Goal: Task Accomplishment & Management: Complete application form

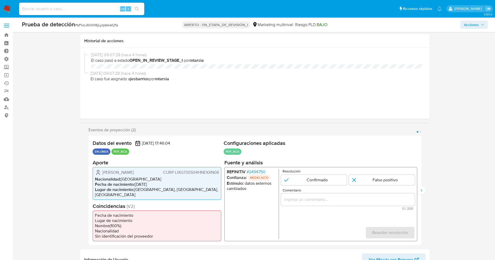
select select "10"
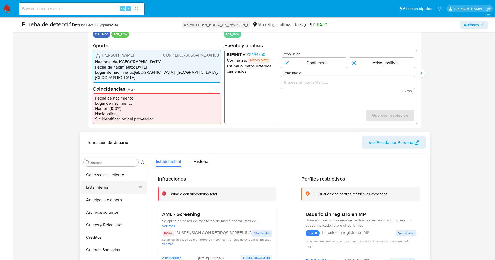
click at [100, 184] on button "Lista interna" at bounding box center [111, 187] width 61 height 13
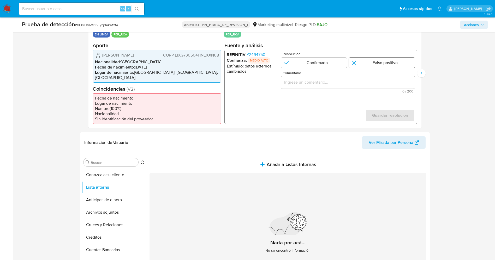
click at [385, 65] on input "1 de 2" at bounding box center [382, 62] width 66 height 10
radio input "true"
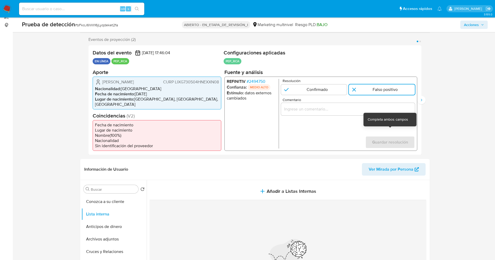
scroll to position [78, 0]
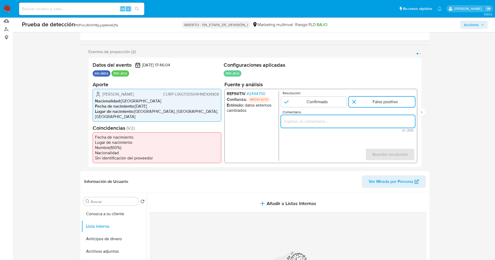
click at [344, 120] on input "Comentario" at bounding box center [348, 121] width 134 height 7
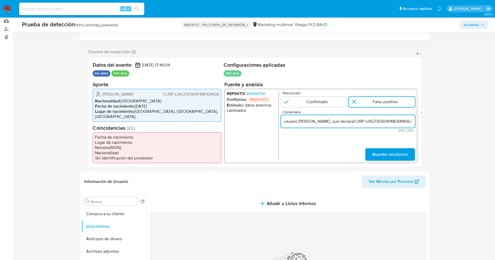
scroll to position [0, 267]
click at [306, 123] on input "usuario Guangzhong Liu, que declaraCURP LIXG730504HNEXXN08,nacionalidad China p…" at bounding box center [348, 121] width 134 height 7
drag, startPoint x: 290, startPoint y: 123, endPoint x: 308, endPoint y: 127, distance: 18.3
click at [308, 127] on div "usuario Guangzhong Liu, que declaraCURP LIXG730504HNEXXN08,nacionalidad China p…" at bounding box center [348, 121] width 134 height 13
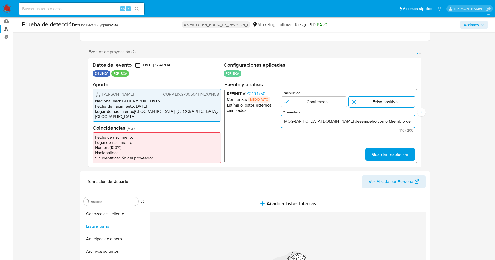
scroll to position [0, 0]
click at [285, 122] on input "usuario Guangzhong Liu, que declaraCURP LIXG730504HNEXXN08,nacionalidad China.S…" at bounding box center [348, 121] width 134 height 7
paste input "Henan en representación de Zhoukou hasta el año 2018."
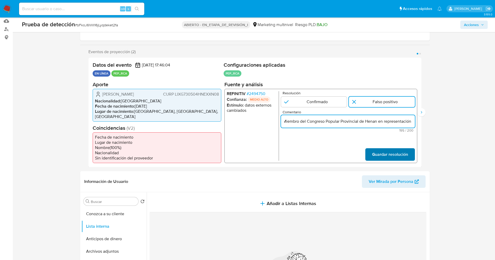
type input "Usuario Guangzhong Liu, que declaraCURP LIXG730504HNEXXN08,nacionalidad China.S…"
click at [402, 151] on span "Guardar resolución" at bounding box center [390, 154] width 36 height 11
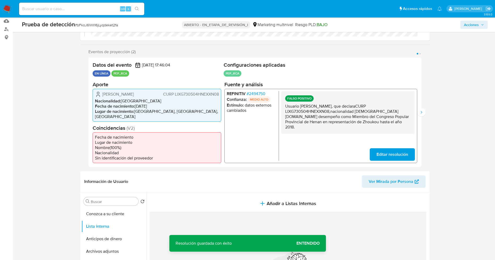
drag, startPoint x: 285, startPoint y: 107, endPoint x: 346, endPoint y: 116, distance: 62.0
click at [372, 121] on p "Usuario Guangzhong Liu, que declaraCURP LIXG730504HNEXXN08,nacionalidad China.S…" at bounding box center [347, 117] width 125 height 26
click at [423, 110] on icon "Siguiente" at bounding box center [421, 112] width 4 height 4
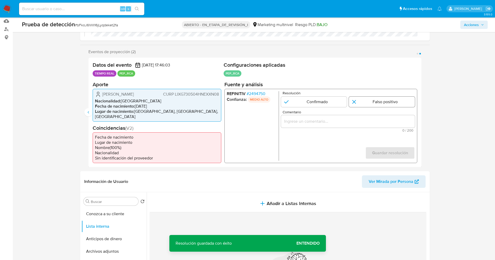
click at [361, 99] on input "2 de 2" at bounding box center [382, 101] width 66 height 10
radio input "true"
click at [343, 126] on div "2 de 2" at bounding box center [348, 121] width 134 height 13
click at [346, 125] on div "2 de 2" at bounding box center [348, 121] width 134 height 13
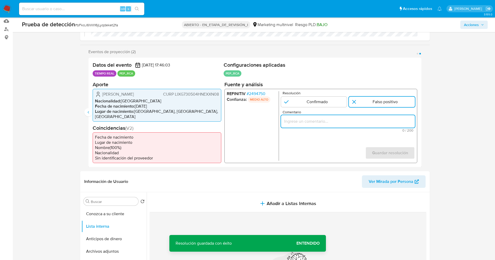
click at [316, 120] on input "Comentario" at bounding box center [348, 121] width 134 height 7
paste input "Usuario Guangzhong Liu, que declaraCURP LIXG730504HNEXXN08,nacionalidad China.S…"
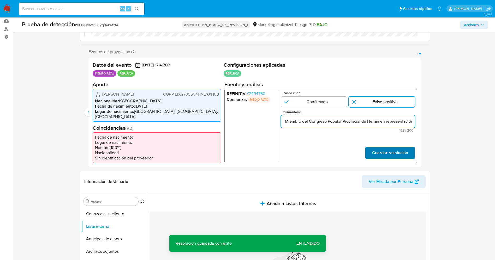
type input "Usuario Guangzhong Liu, que declaraCURP LIXG730504HNEXXN08,nacionalidad China.S…"
click at [393, 150] on font "Guardar resolución" at bounding box center [390, 153] width 36 height 13
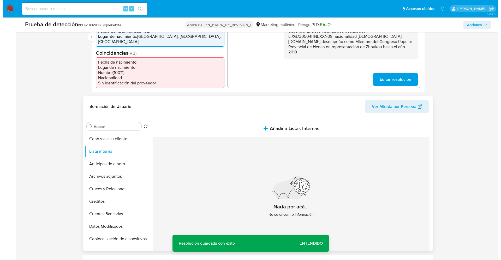
scroll to position [156, 0]
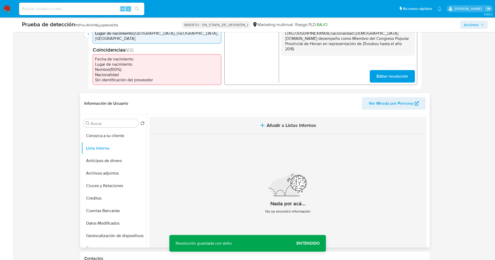
click at [301, 123] on span "Añadir a Listas Internas" at bounding box center [292, 126] width 50 height 6
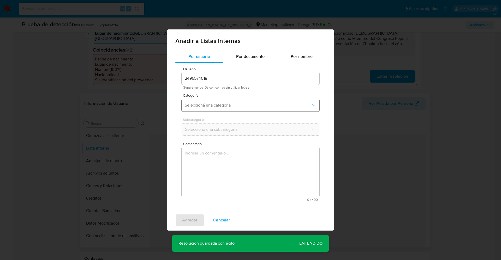
click at [239, 105] on span "Seleccioná una categoría" at bounding box center [248, 105] width 126 height 5
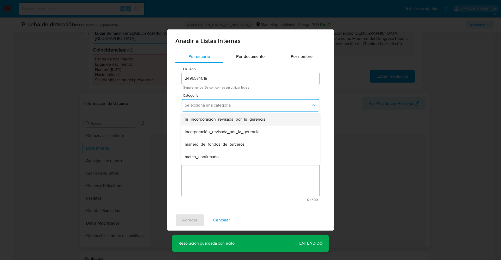
scroll to position [39, 0]
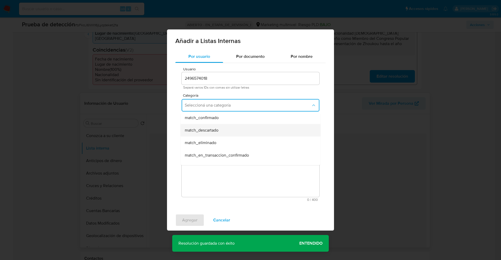
click at [228, 127] on div "match_descartado" at bounding box center [249, 130] width 128 height 13
click at [228, 127] on span "Seleccioná una subcategoría" at bounding box center [248, 129] width 126 height 5
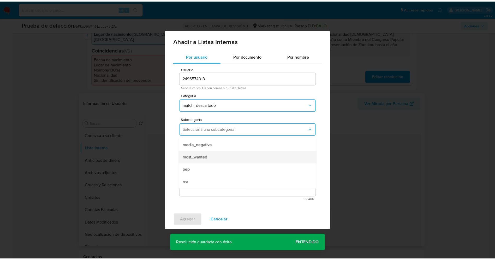
scroll to position [35, 0]
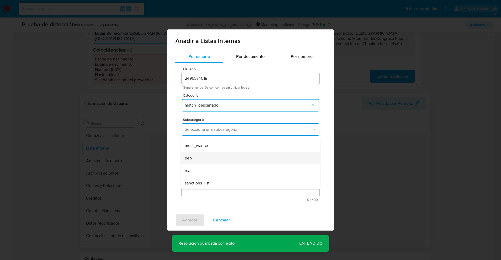
click at [205, 162] on div "pep" at bounding box center [249, 158] width 128 height 13
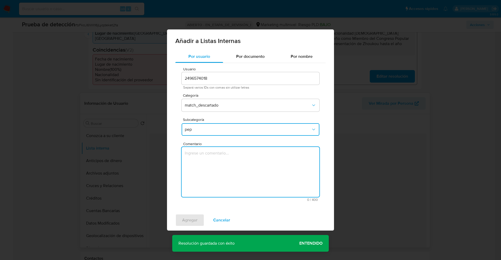
click at [203, 167] on textarea "Comentario" at bounding box center [251, 172] width 138 height 50
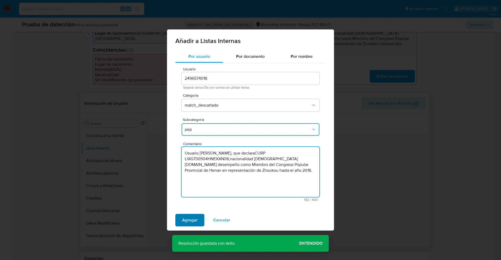
type textarea "Usuario Guangzhong Liu, que declaraCURP LIXG730504HNEXXN08,nacionalidad China.S…"
click at [189, 222] on span "Agregar" at bounding box center [189, 220] width 15 height 11
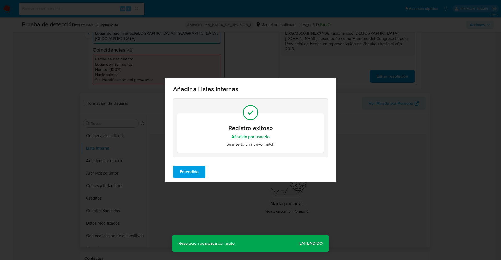
click at [189, 172] on span "Entendido" at bounding box center [189, 171] width 19 height 11
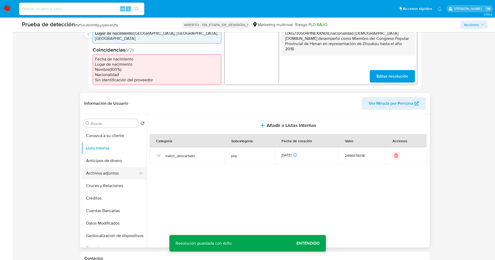
click at [112, 171] on button "Archivos adjuntos" at bounding box center [111, 173] width 61 height 13
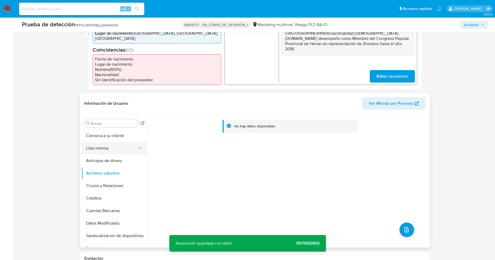
click at [104, 144] on button "Lista interna" at bounding box center [111, 148] width 61 height 13
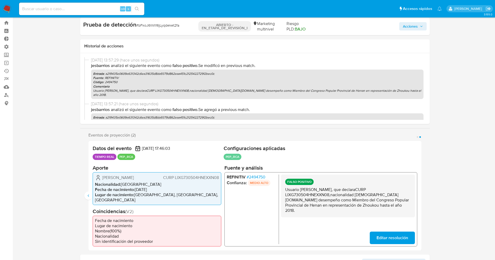
scroll to position [0, 0]
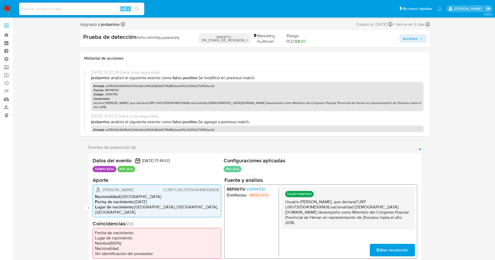
click at [412, 40] on span "Acciones" at bounding box center [410, 38] width 15 height 8
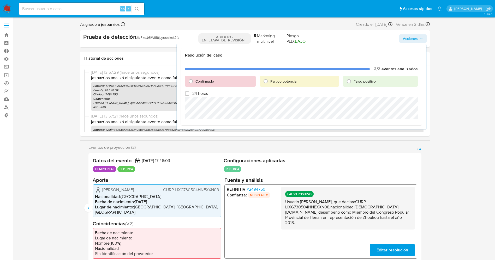
click at [274, 83] on font "Partido potencial" at bounding box center [283, 81] width 27 height 5
click at [270, 83] on input "Partido potencial" at bounding box center [265, 81] width 8 height 8
radio input "true"
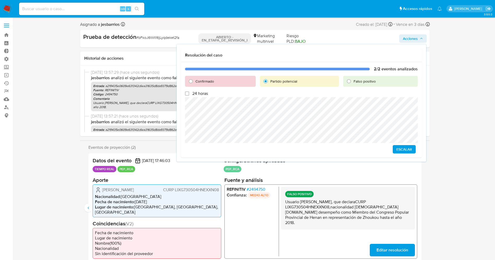
click at [406, 150] on span "Escalar" at bounding box center [404, 149] width 16 height 7
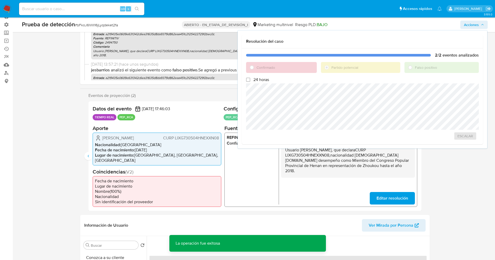
scroll to position [78, 0]
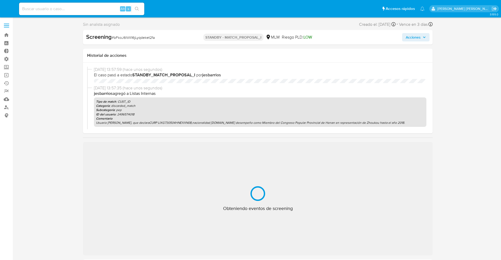
select select "10"
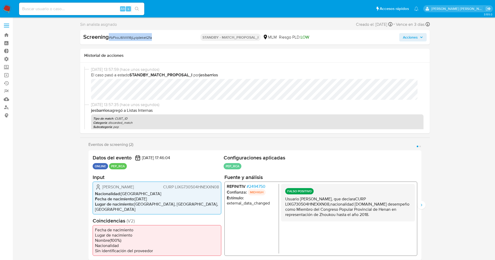
drag, startPoint x: 110, startPoint y: 37, endPoint x: 159, endPoint y: 37, distance: 49.3
click at [159, 37] on div "Screening # bFkoJ6lWlI16jLyqdeket2fa" at bounding box center [139, 37] width 112 height 8
copy span "# bFkoJ6lWlI16jLyqdeket2fa"
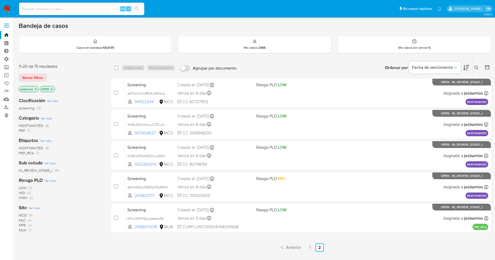
click at [6, 12] on img at bounding box center [7, 8] width 9 height 9
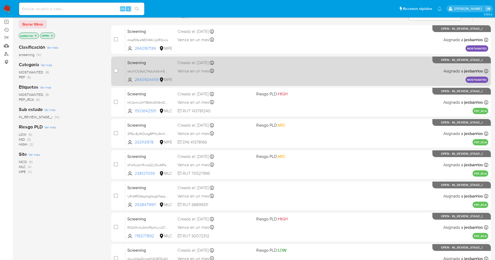
scroll to position [152, 0]
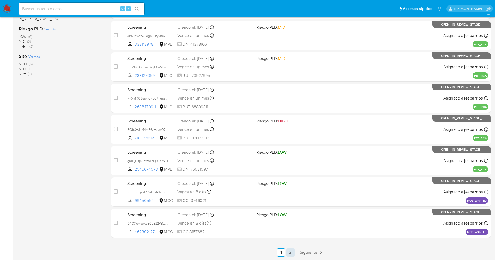
click at [293, 253] on link "2" at bounding box center [290, 253] width 8 height 8
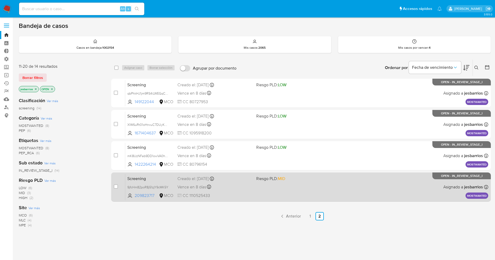
click at [297, 189] on div "Screening 9jfcHm82poR8j51zjY9cMK5Y 209823717 MCO Riesgo PLD: MID Creado el: 25/…" at bounding box center [306, 187] width 363 height 26
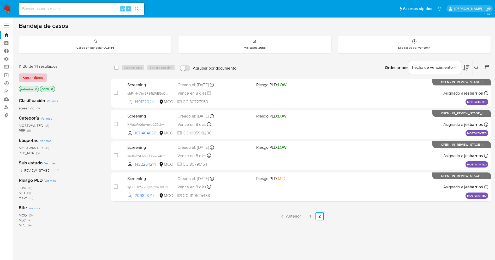
click at [36, 78] on span "Borrar filtros" at bounding box center [32, 77] width 21 height 7
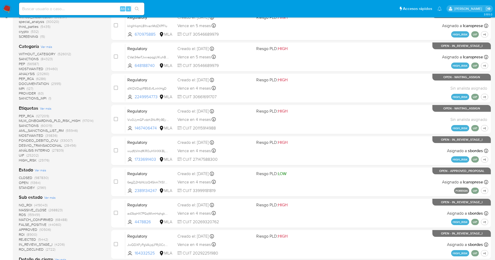
scroll to position [117, 0]
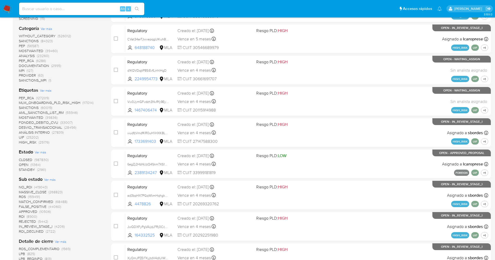
click at [30, 171] on span "STANDBY" at bounding box center [27, 169] width 16 height 5
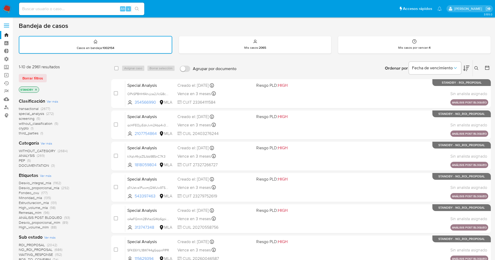
click at [26, 129] on span "crypto" at bounding box center [24, 128] width 10 height 5
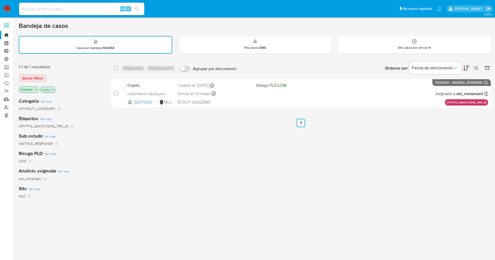
click at [6, 8] on img at bounding box center [7, 8] width 9 height 9
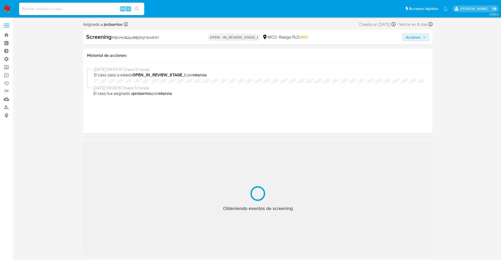
select select "10"
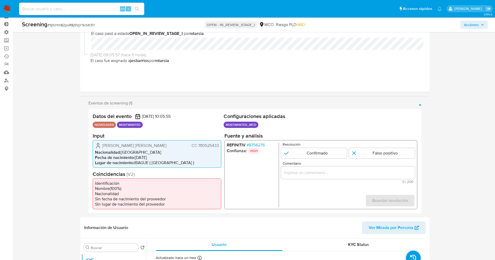
scroll to position [39, 0]
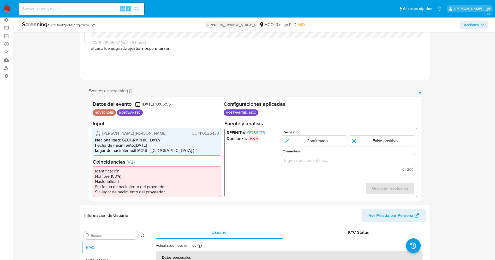
click at [254, 133] on span "# 8756276" at bounding box center [255, 132] width 18 height 5
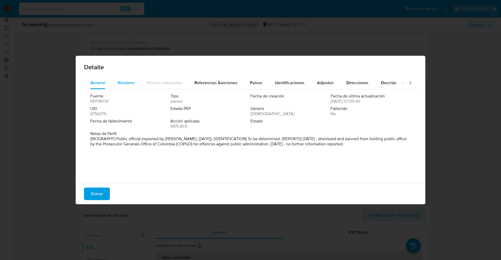
click at [126, 85] on span "Nombres" at bounding box center [126, 83] width 17 height 6
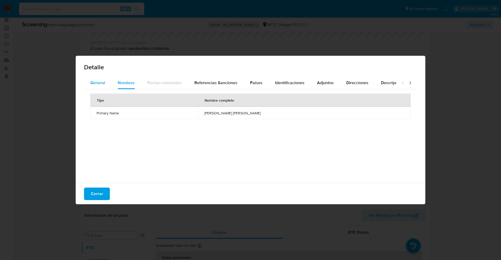
click at [89, 82] on button "General" at bounding box center [97, 83] width 27 height 13
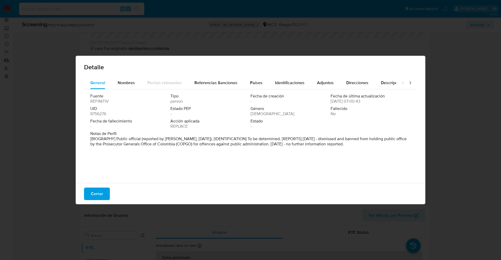
drag, startPoint x: 116, startPoint y: 138, endPoint x: 451, endPoint y: 172, distance: 337.3
click at [451, 172] on div "Detalle General Nombres Fechas relevantes Referencias Sanciones Países Identifi…" at bounding box center [250, 130] width 501 height 260
click at [123, 85] on span "Nombres" at bounding box center [126, 83] width 17 height 6
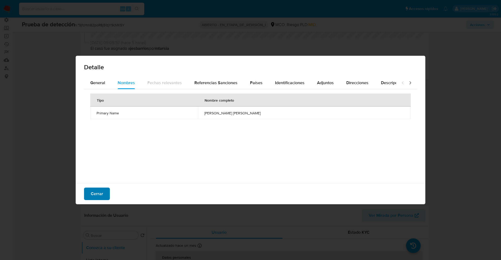
click at [105, 191] on button "Cerrar" at bounding box center [97, 194] width 26 height 13
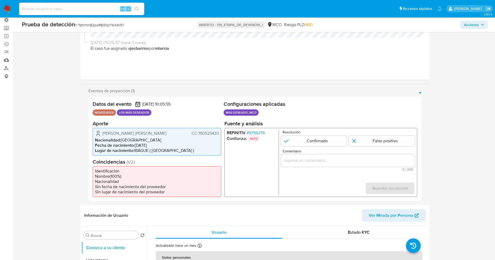
click at [263, 132] on font "8756276" at bounding box center [257, 133] width 16 height 6
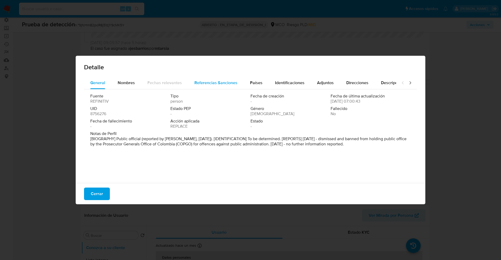
click at [229, 84] on span "Referencias Sanciones" at bounding box center [215, 83] width 43 height 6
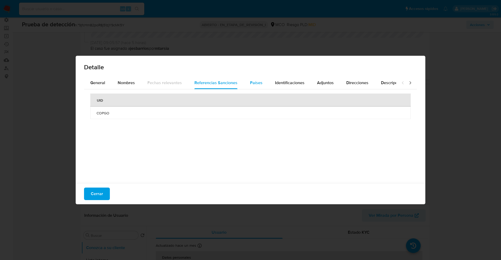
click at [260, 82] on button "Países" at bounding box center [256, 83] width 25 height 13
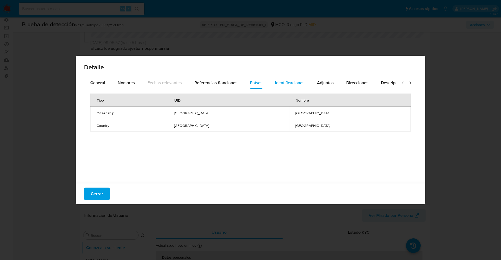
click at [283, 82] on span "Identificaciones" at bounding box center [289, 83] width 29 height 6
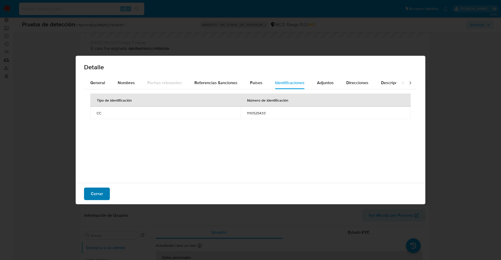
click at [90, 190] on button "Cerrar" at bounding box center [97, 194] width 26 height 13
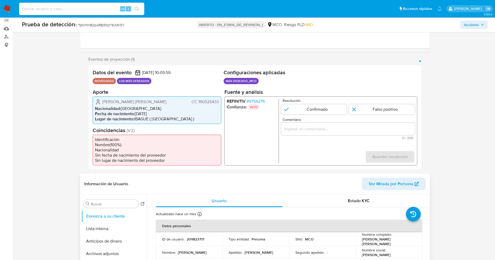
scroll to position [117, 0]
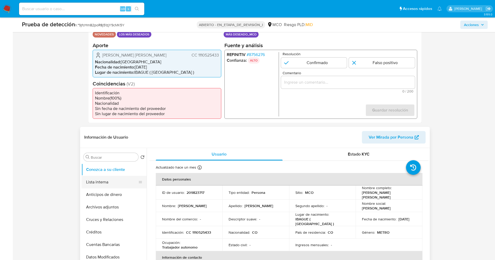
click at [115, 185] on button "Lista interna" at bounding box center [111, 182] width 61 height 13
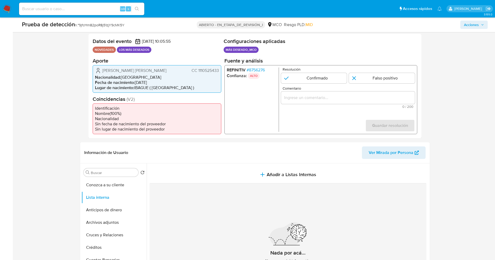
scroll to position [78, 0]
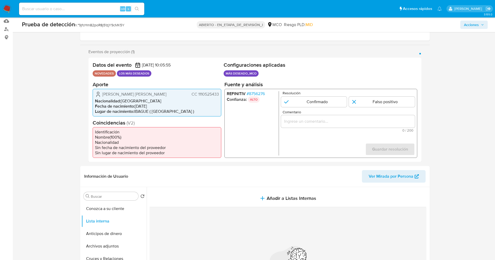
drag, startPoint x: 197, startPoint y: 93, endPoint x: 221, endPoint y: 93, distance: 24.5
click at [221, 93] on div "Datos del evento 25/08/2025 10:05:55 NOVEDADES LOS MÁS DESEADOS Configuraciones…" at bounding box center [254, 110] width 333 height 105
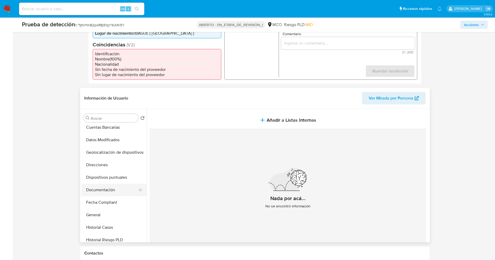
click at [111, 188] on button "Documentación" at bounding box center [111, 190] width 61 height 13
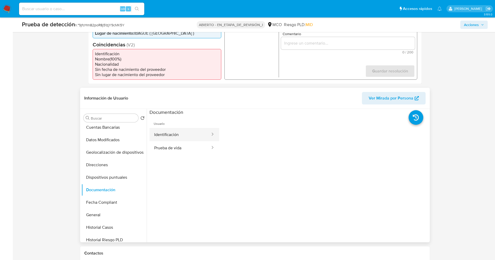
click at [186, 138] on button "Identificación" at bounding box center [179, 134] width 61 height 13
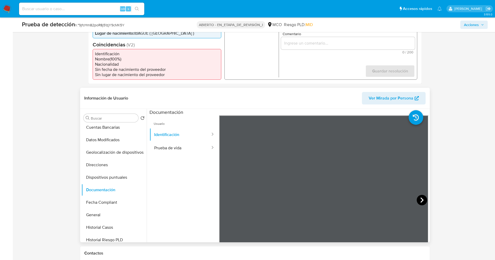
click at [420, 197] on icon at bounding box center [421, 200] width 10 height 10
click at [226, 197] on icon at bounding box center [225, 200] width 10 height 10
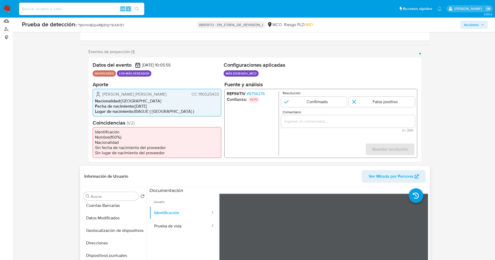
drag, startPoint x: 197, startPoint y: 93, endPoint x: 220, endPoint y: 93, distance: 23.2
click at [220, 93] on div "Anderson Elias Soto Osorio CC 1110525433 Nacionalidad : Colombia Fecha de nacim…" at bounding box center [157, 103] width 129 height 28
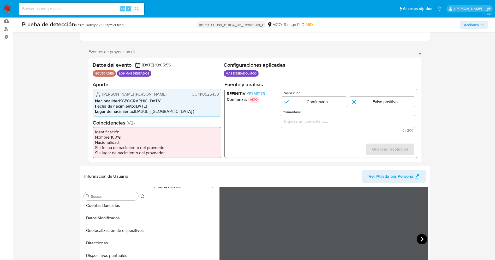
click at [424, 237] on icon at bounding box center [421, 239] width 10 height 10
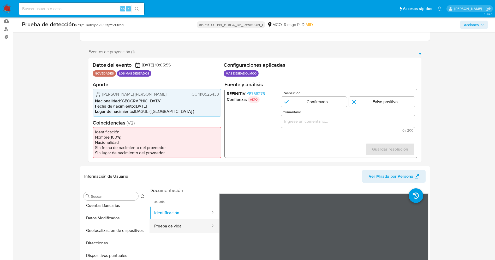
click at [179, 223] on button "Prueba de vida" at bounding box center [179, 226] width 61 height 13
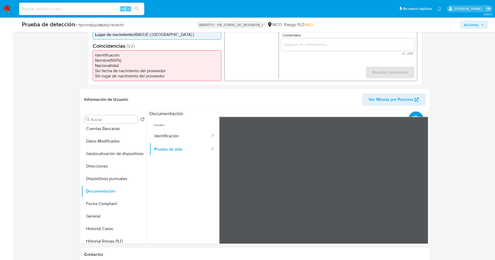
scroll to position [156, 0]
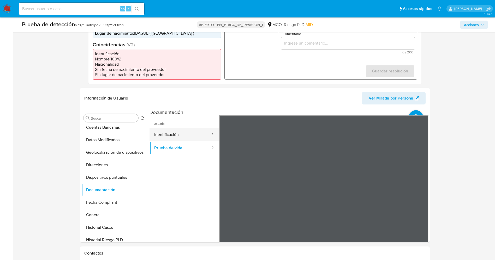
click at [177, 132] on button "Identificación" at bounding box center [179, 134] width 61 height 13
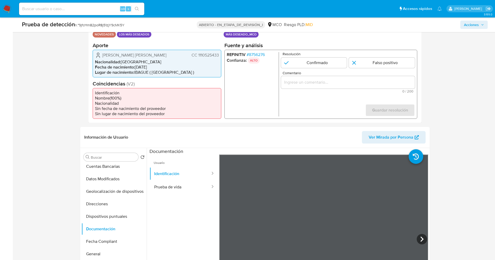
drag, startPoint x: 197, startPoint y: 55, endPoint x: 218, endPoint y: 57, distance: 20.6
click at [222, 56] on div "Datos del evento 25/08/2025 10:05:55 NOVEDADES LOS MÁS DESEADOS Configuraciones…" at bounding box center [254, 71] width 333 height 105
click at [418, 236] on icon at bounding box center [421, 239] width 10 height 10
drag, startPoint x: 196, startPoint y: 56, endPoint x: 220, endPoint y: 53, distance: 23.9
click at [220, 53] on div "Anderson Elias Soto Osorio CC 1110525433 Nacionalidad : Colombia Fecha de nacim…" at bounding box center [157, 64] width 129 height 28
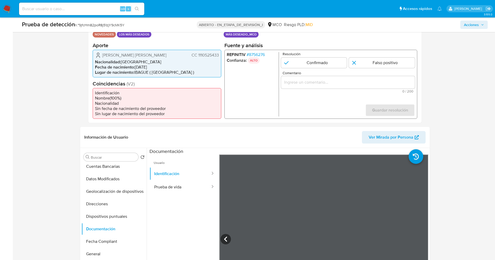
click at [253, 55] on font "8756276" at bounding box center [257, 54] width 16 height 6
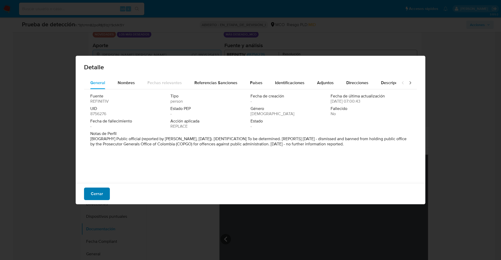
click at [104, 195] on button "Cerrar" at bounding box center [97, 194] width 26 height 13
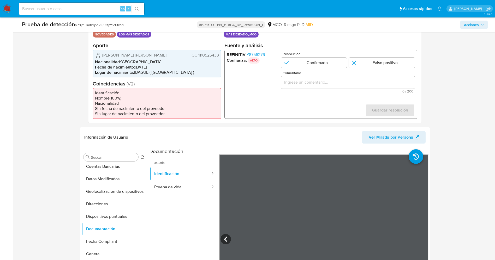
drag, startPoint x: 196, startPoint y: 55, endPoint x: 220, endPoint y: 56, distance: 23.5
click at [220, 56] on div "Anderson Elias Soto Osorio CC 1110525433 Nacionalidad : Colombia Fecha de nacim…" at bounding box center [157, 64] width 129 height 28
drag, startPoint x: 100, startPoint y: 53, endPoint x: 162, endPoint y: 51, distance: 62.1
click at [162, 51] on div "Anderson Elias Soto Osorio CC 1110525433 Nacionalidad : Colombia Fecha de nacim…" at bounding box center [157, 64] width 129 height 28
click at [254, 52] on font "8756276" at bounding box center [257, 54] width 16 height 6
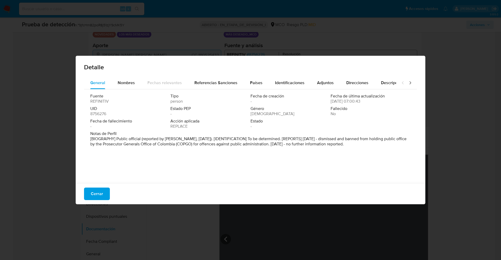
drag, startPoint x: 92, startPoint y: 139, endPoint x: 354, endPoint y: 145, distance: 262.4
click at [354, 145] on p "[BIOGRAPHY] Public official (reported by COPGO, Nov 2022). [IDENTIFICATION] To …" at bounding box center [249, 141] width 319 height 10
drag, startPoint x: 104, startPoint y: 193, endPoint x: 158, endPoint y: 130, distance: 83.2
click at [104, 193] on button "Cerrar" at bounding box center [97, 194] width 26 height 13
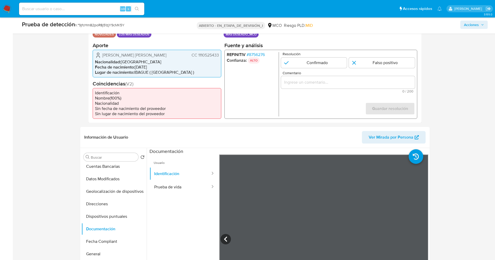
drag, startPoint x: 198, startPoint y: 53, endPoint x: 219, endPoint y: 56, distance: 21.0
click at [219, 56] on div "Anderson Elias Soto Osorio CC 1110525433 Nacionalidad : Colombia Fecha de nacim…" at bounding box center [157, 64] width 129 height 28
drag, startPoint x: 101, startPoint y: 55, endPoint x: 141, endPoint y: 54, distance: 39.9
click at [158, 54] on div "Anderson Elias Soto Osorio CC 1110525433" at bounding box center [157, 55] width 124 height 6
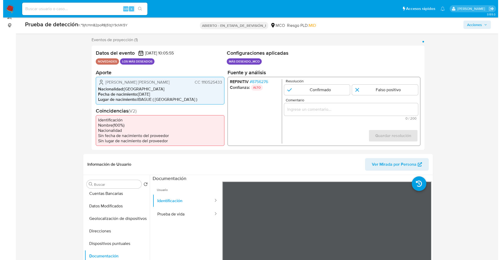
scroll to position [78, 0]
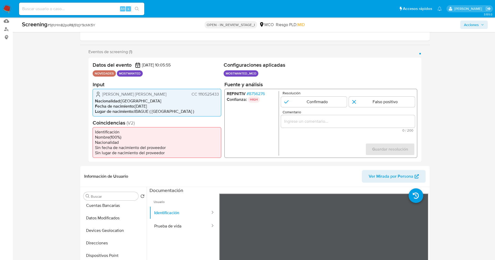
drag, startPoint x: 129, startPoint y: 72, endPoint x: 141, endPoint y: 74, distance: 11.7
click at [142, 74] on ul "NOVEDADES MOSTWANTED" at bounding box center [157, 73] width 129 height 6
drag, startPoint x: 101, startPoint y: 96, endPoint x: 204, endPoint y: 91, distance: 102.6
click at [219, 94] on div "Anderson Elias Soto Osorio CC 1110525433 Nacionalidad : Colombia Fecha de nacim…" at bounding box center [157, 103] width 129 height 28
click at [257, 95] on span "# 8756276" at bounding box center [255, 93] width 18 height 5
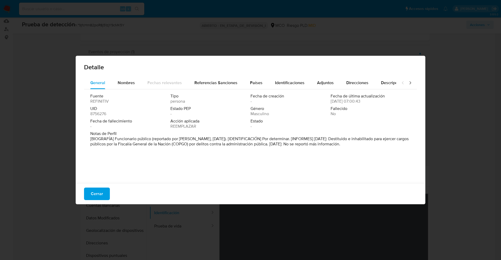
click at [339, 125] on div "Fuente REFINITIV Tipo persona Fecha de creación - Fecha de última actualización…" at bounding box center [250, 113] width 320 height 38
drag, startPoint x: 360, startPoint y: 138, endPoint x: 317, endPoint y: 144, distance: 43.2
click at [328, 145] on font "[BIOGRAFÍA] Funcionario público (reportado por COPGO, noviembre de 2022). [IDEN…" at bounding box center [249, 141] width 318 height 11
click at [93, 193] on font "Cerrar" at bounding box center [97, 194] width 12 height 13
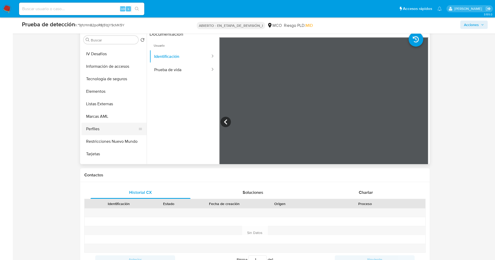
scroll to position [220, 0]
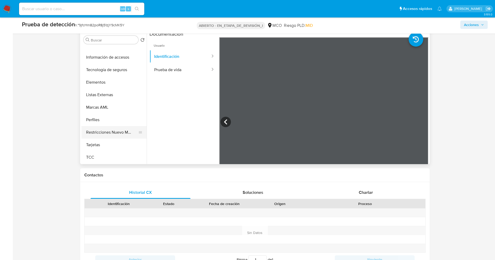
click at [116, 130] on button "Restricciones Nuevo Mundo" at bounding box center [111, 132] width 61 height 13
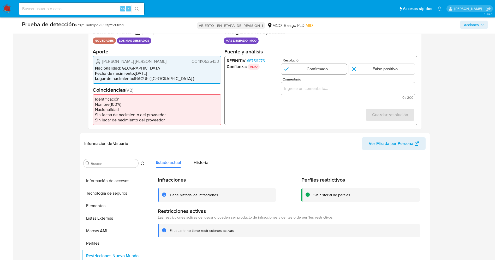
scroll to position [78, 0]
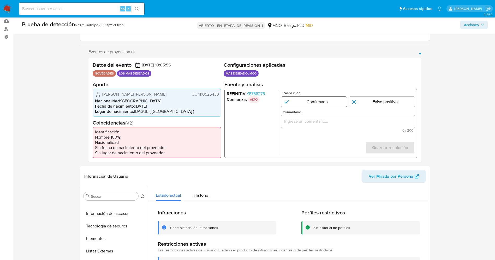
click at [296, 100] on input "1 de 1" at bounding box center [314, 101] width 66 height 10
radio input "true"
click at [304, 118] on input "Comentario" at bounding box center [348, 121] width 134 height 7
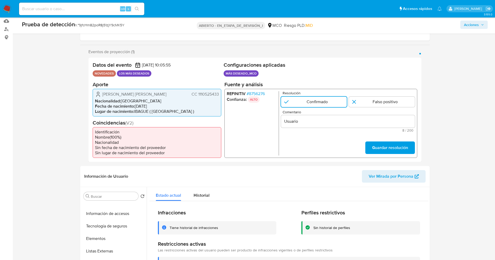
drag, startPoint x: 119, startPoint y: 95, endPoint x: 215, endPoint y: 92, distance: 96.3
click at [221, 93] on div "Datos del evento 25/08/2025 10:05:55 NOVEDADES LOS MÁS DESEADOS Configuraciones…" at bounding box center [254, 110] width 333 height 105
click at [314, 122] on input "Usuario" at bounding box center [348, 121] width 134 height 7
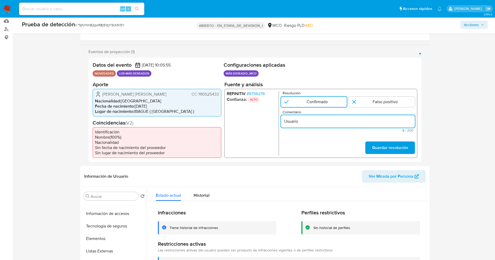
paste input "Anderson Elias Soto Osorio CC 1110525433"
click at [387, 118] on div "Usuario Anderson Elias Soto Osorio CC 1110525433 se encuentra listado por Procu…" at bounding box center [348, 121] width 134 height 13
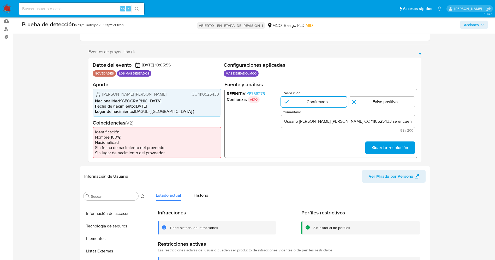
click at [386, 121] on input "Usuario Anderson Elias Soto Osorio CC 1110525433 se encuentra listado por Procu…" at bounding box center [348, 121] width 134 height 7
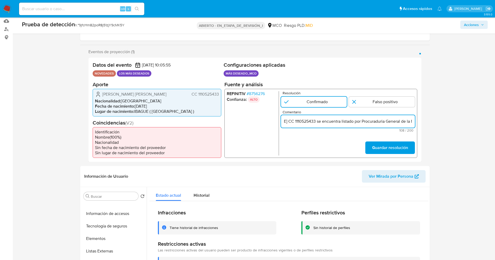
scroll to position [0, 77]
type input "Usuario Anderson Elias Soto Osorio CC 1110525433 se encuentra listado por Procu…"
click at [388, 149] on font "Guardar resolución" at bounding box center [390, 148] width 36 height 13
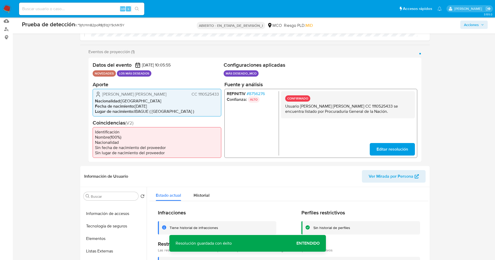
drag, startPoint x: 285, startPoint y: 106, endPoint x: 372, endPoint y: 113, distance: 87.3
click at [372, 113] on div "CONFIRMADO Usuario Anderson Elias Soto Osorio CC 1110525433 se encuentra listad…" at bounding box center [348, 104] width 134 height 27
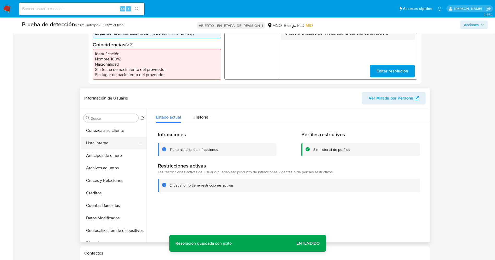
click at [96, 146] on button "Lista interna" at bounding box center [111, 143] width 61 height 13
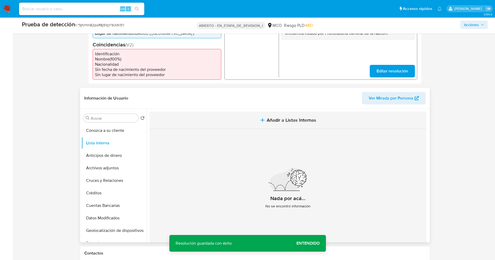
click at [277, 120] on font "Añadir a Listas Internas" at bounding box center [292, 120] width 50 height 7
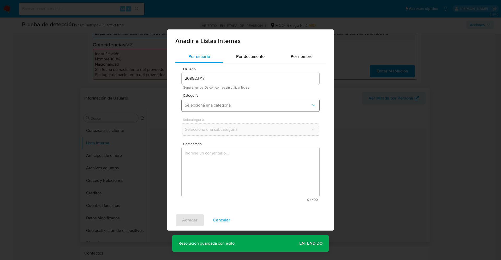
click at [242, 107] on span "Seleccioná una categoría" at bounding box center [248, 105] width 126 height 5
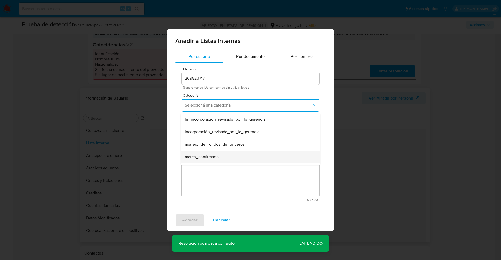
click at [214, 158] on span "match_confirmado" at bounding box center [202, 156] width 34 height 5
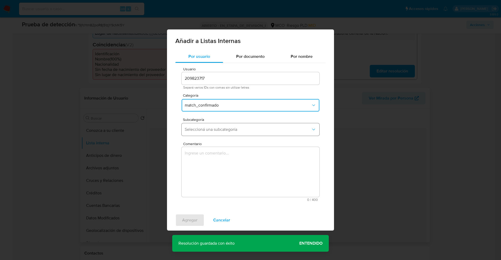
click at [222, 130] on span "Seleccioná una subcategoría" at bounding box center [248, 129] width 126 height 5
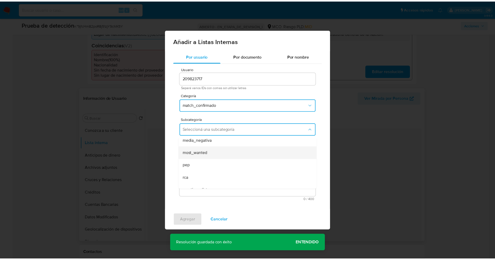
scroll to position [35, 0]
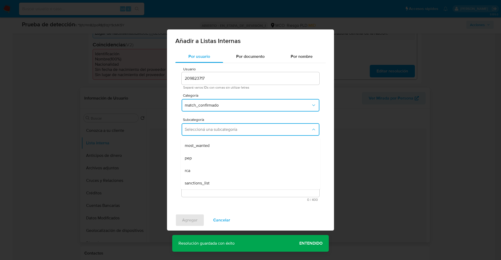
click at [215, 148] on div "most_wanted" at bounding box center [249, 146] width 128 height 13
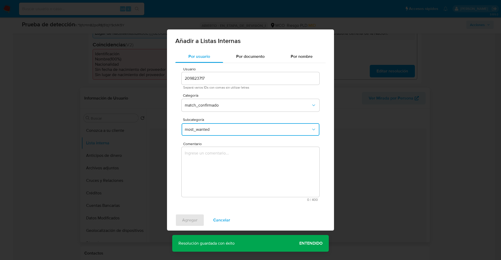
click at [215, 157] on textarea "Comentario" at bounding box center [251, 172] width 138 height 50
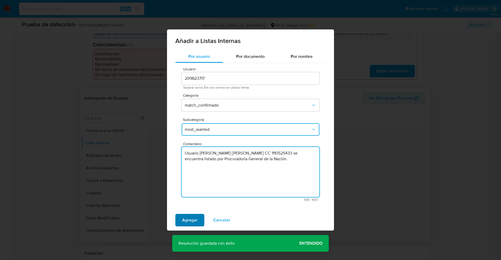
type textarea "Usuario Anderson Elias Soto Osorio CC 1110525433 se encuentra listado por Procu…"
click at [187, 218] on span "Agregar" at bounding box center [189, 220] width 15 height 11
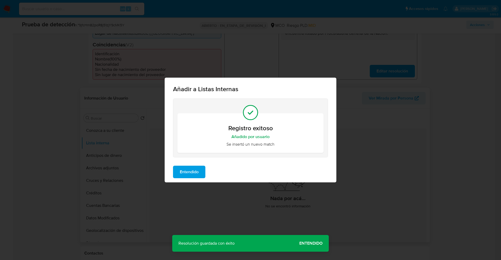
click at [187, 166] on span "Entendido" at bounding box center [189, 171] width 19 height 11
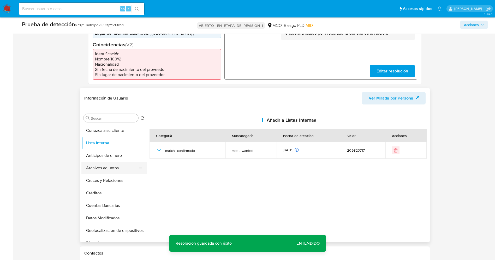
click at [110, 169] on button "Archivos adjuntos" at bounding box center [111, 168] width 61 height 13
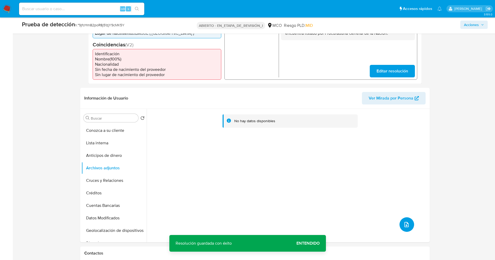
click at [407, 228] on button "subir archivo" at bounding box center [406, 224] width 15 height 15
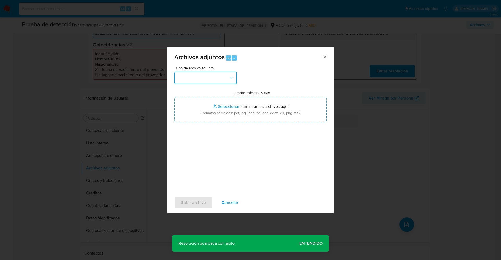
click at [207, 79] on button "button" at bounding box center [205, 78] width 63 height 13
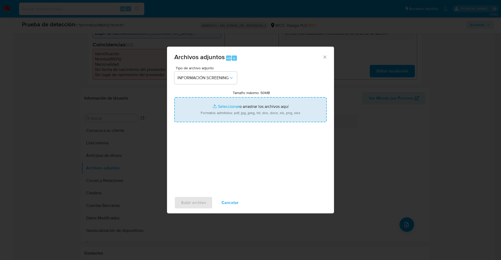
type input "C:\fakepath\_Anderson Elias Soto Osorio_ lavado de dinero - Buscar con Google.p…"
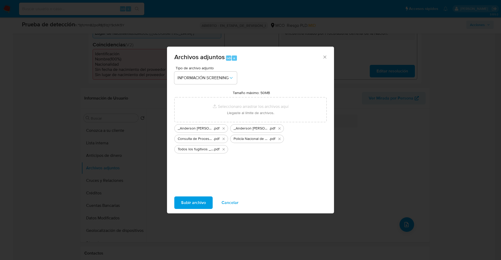
click at [199, 201] on span "Subir archivo" at bounding box center [193, 202] width 25 height 11
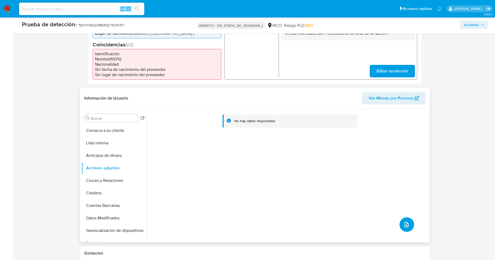
click at [408, 223] on button "subir archivo" at bounding box center [406, 224] width 15 height 15
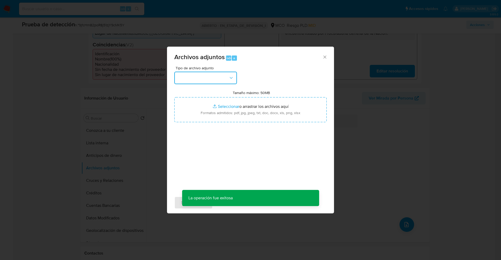
click at [207, 78] on button "button" at bounding box center [205, 78] width 63 height 13
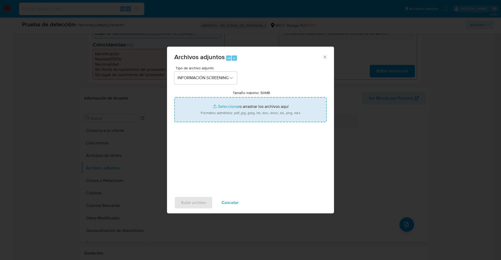
type input "C:\fakepath\Fugitives FBI.pdf"
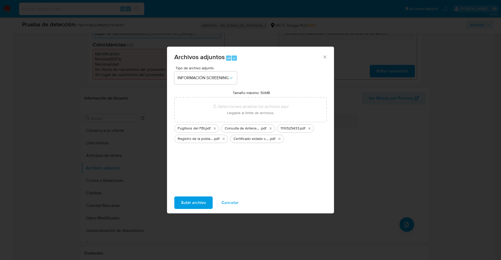
click at [209, 204] on button "Subir archivo" at bounding box center [193, 203] width 38 height 13
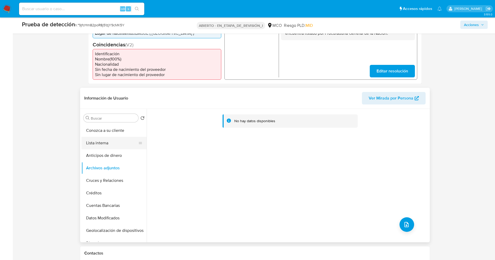
click at [106, 143] on button "Lista interna" at bounding box center [111, 143] width 61 height 13
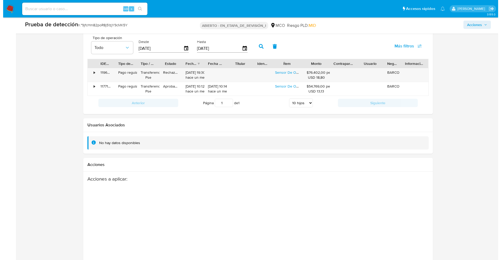
scroll to position [764, 0]
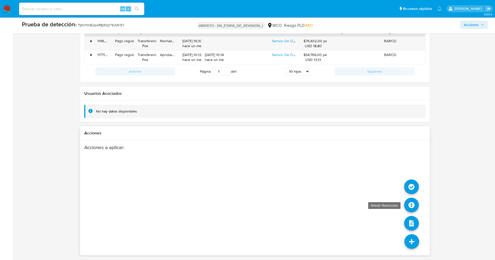
click at [406, 205] on icon at bounding box center [411, 205] width 15 height 15
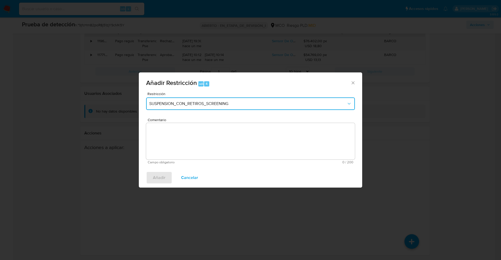
click at [173, 107] on button "SUSPENSION_CON_RETIROS_SCREENING" at bounding box center [250, 104] width 209 height 13
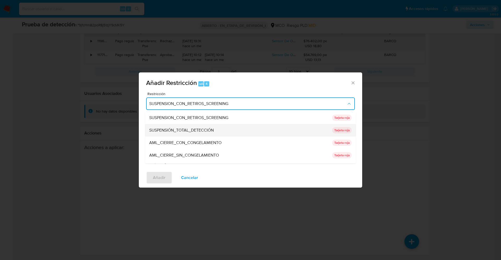
click at [198, 132] on font "SUSPENSIÓN_TOTAL_DETECCIÓN" at bounding box center [181, 130] width 64 height 6
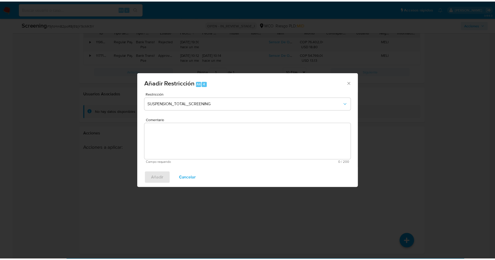
scroll to position [761, 0]
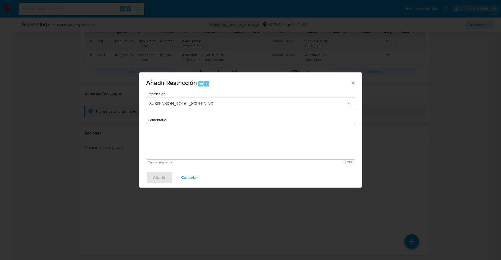
click at [261, 134] on textarea "Comentario" at bounding box center [250, 141] width 209 height 37
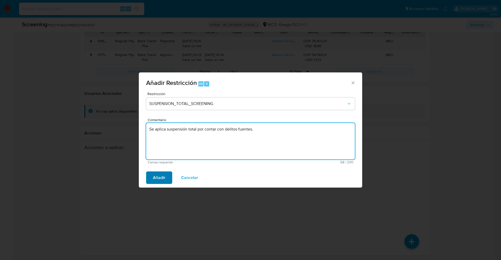
type textarea "Se aplica suspensión total por contar con delitos fuentes."
click at [161, 178] on span "Añadir" at bounding box center [159, 177] width 13 height 11
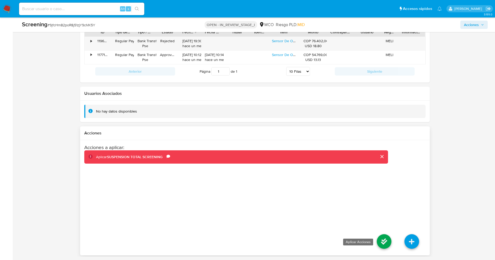
click at [386, 242] on icon at bounding box center [384, 241] width 15 height 15
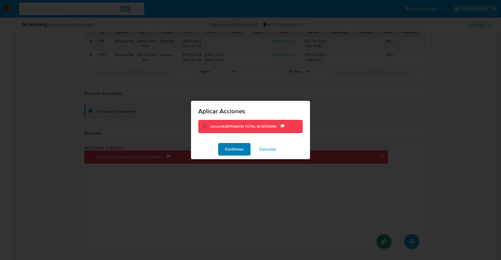
click at [224, 151] on button "Confirmar" at bounding box center [234, 149] width 32 height 13
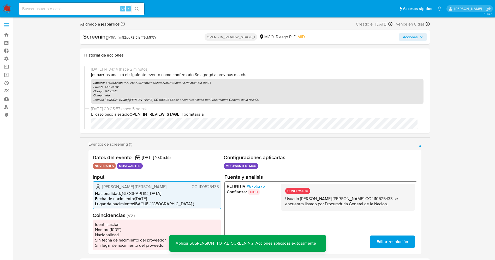
scroll to position [0, 0]
click at [414, 34] on span "Acciones" at bounding box center [410, 37] width 15 height 8
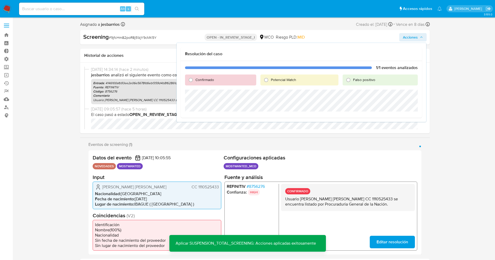
click at [196, 80] on span "Confirmado" at bounding box center [204, 79] width 19 height 5
click at [195, 80] on input "Confirmado" at bounding box center [190, 80] width 8 height 8
radio input "true"
click at [274, 78] on span "Potencial Match" at bounding box center [283, 79] width 25 height 5
click at [270, 78] on input "Potencial Match" at bounding box center [266, 80] width 8 height 8
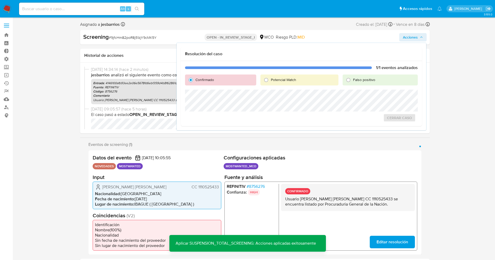
radio input "true"
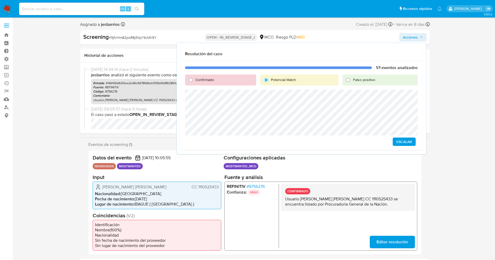
click at [406, 140] on span "Escalar" at bounding box center [404, 141] width 16 height 7
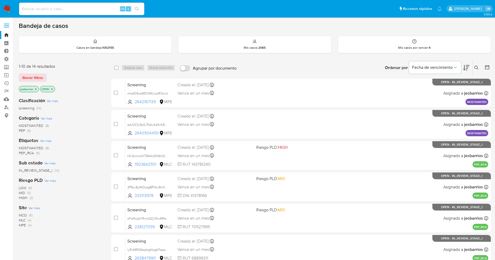
click at [8, 5] on img at bounding box center [7, 8] width 9 height 9
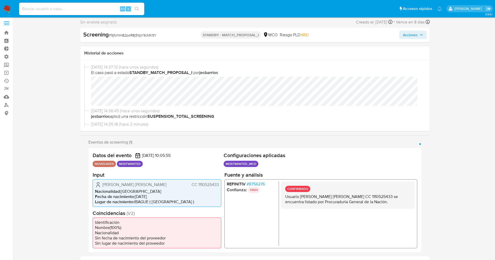
select select "10"
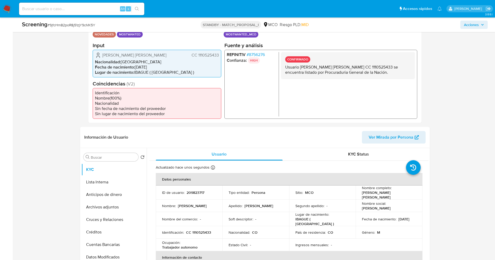
scroll to position [196, 0]
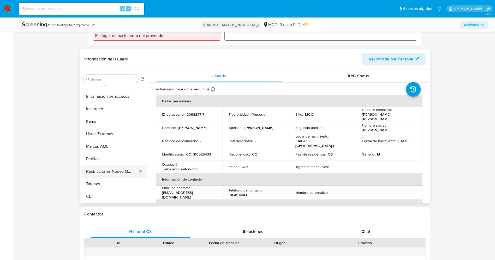
click at [118, 171] on button "Restricciones Nuevo Mundo" at bounding box center [111, 171] width 61 height 13
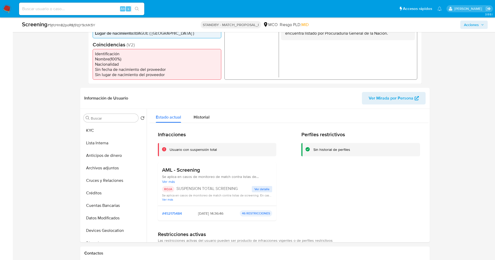
scroll to position [0, 0]
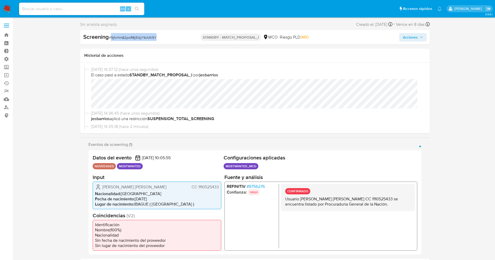
drag, startPoint x: 111, startPoint y: 38, endPoint x: 165, endPoint y: 38, distance: 53.2
click at [165, 38] on div "Screening # 9jfcHm82poR8j51zjY9cMK5Y" at bounding box center [139, 37] width 112 height 8
copy span "9jfcHm82poR8j51zjY9cMK5Y"
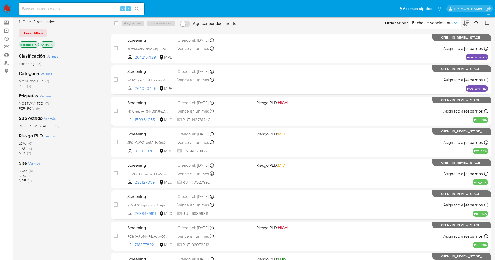
scroll to position [152, 0]
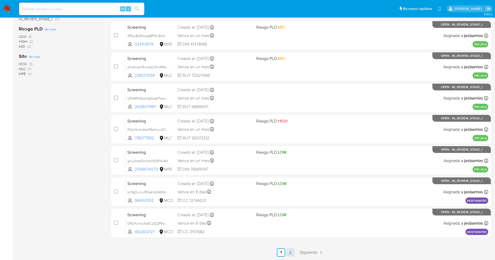
click at [289, 249] on link "2" at bounding box center [290, 253] width 8 height 8
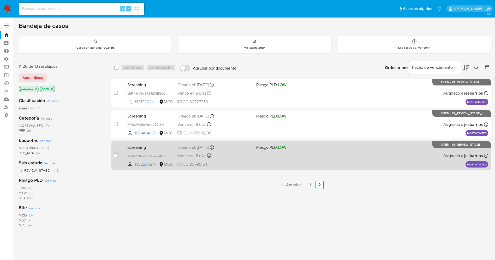
click at [263, 163] on div "Screening mK8UzNFab9DD1owVA0hLTFtQ 1422264214 MCO Riesgo PLD: LOW Creado el: [D…" at bounding box center [306, 156] width 363 height 26
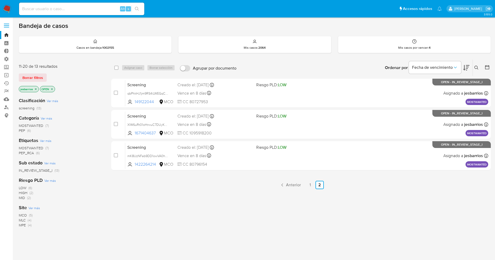
click at [37, 89] on icon "close-filter" at bounding box center [35, 89] width 3 height 3
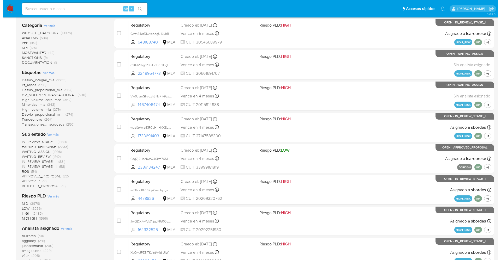
scroll to position [196, 0]
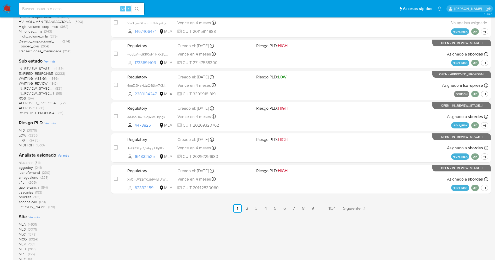
click at [65, 155] on span "Ver más" at bounding box center [63, 155] width 11 height 5
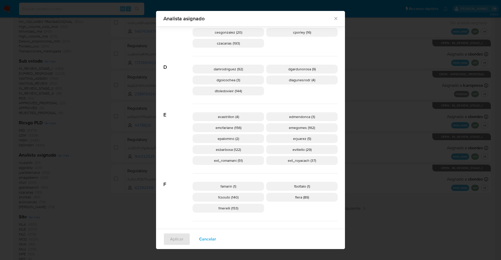
scroll to position [192, 0]
click at [244, 160] on p "ext_romamani (51)" at bounding box center [227, 160] width 71 height 9
click at [284, 164] on p "ext_royacach (37)" at bounding box center [301, 160] width 71 height 9
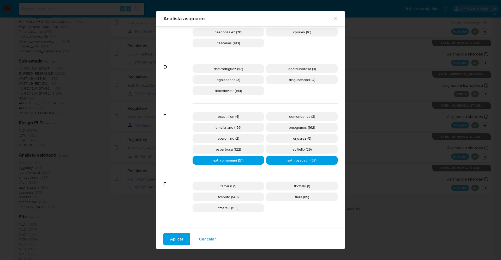
click at [172, 241] on span "Aplicar" at bounding box center [176, 239] width 13 height 11
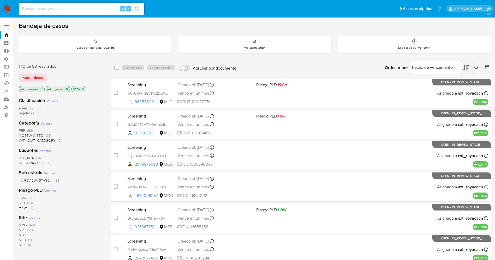
click at [36, 135] on span "MOSTWANTED" at bounding box center [31, 135] width 25 height 5
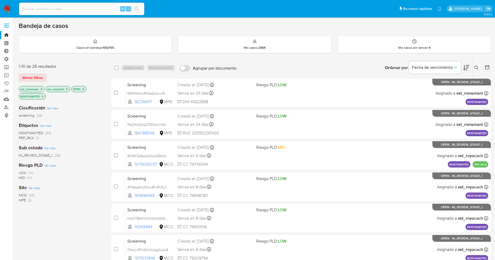
click at [28, 195] on span "MCO (26)" at bounding box center [27, 195] width 16 height 5
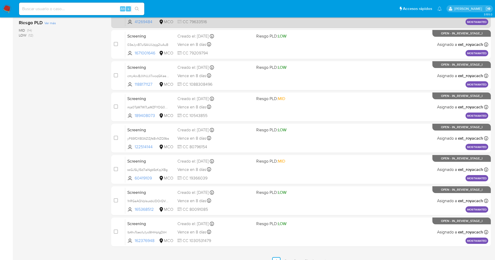
scroll to position [152, 0]
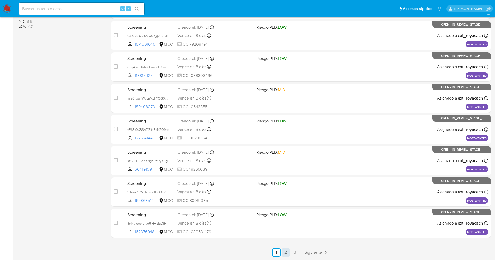
click at [286, 251] on link "2" at bounding box center [285, 253] width 8 height 8
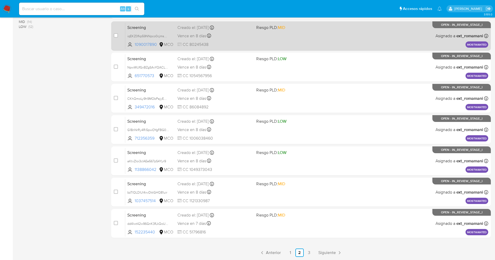
scroll to position [152, 0]
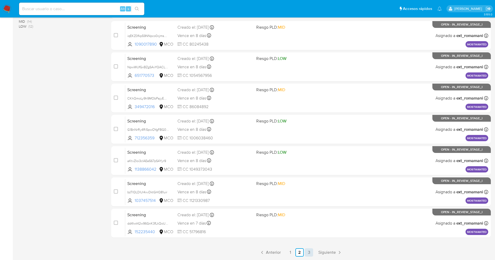
click at [310, 252] on link "3" at bounding box center [309, 253] width 8 height 8
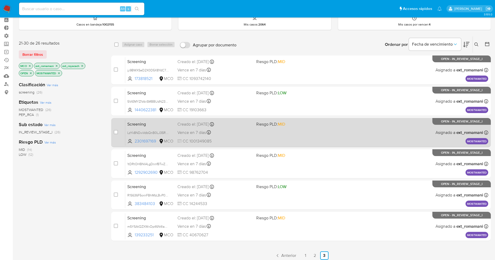
scroll to position [39, 0]
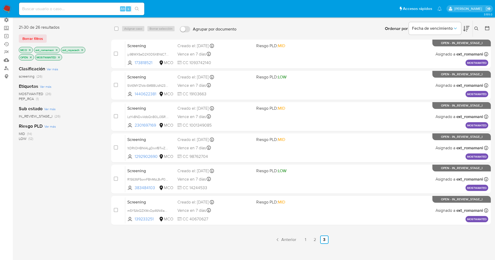
click at [7, 11] on img at bounding box center [7, 8] width 9 height 9
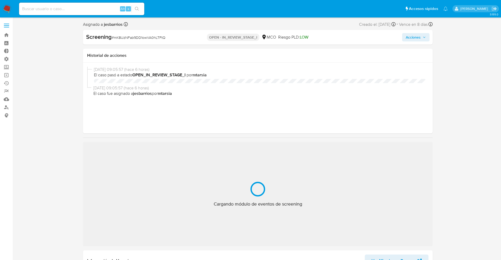
select select "10"
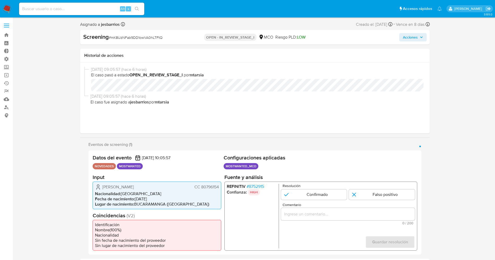
click at [256, 187] on span "# 8752915" at bounding box center [254, 186] width 17 height 5
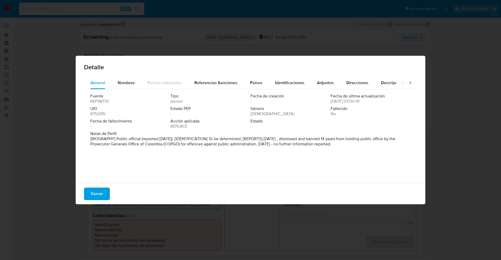
drag, startPoint x: 119, startPoint y: 141, endPoint x: 407, endPoint y: 157, distance: 288.1
click at [407, 157] on div "Fuente REFINITIV Tipo person Fecha de creación - Fecha de última actualización …" at bounding box center [250, 134] width 333 height 91
click at [130, 82] on span "Nombres" at bounding box center [126, 83] width 17 height 6
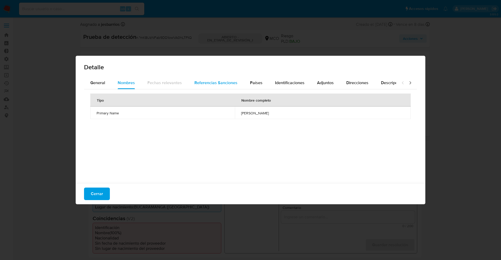
click at [231, 82] on span "Referencias Sanciones" at bounding box center [215, 83] width 43 height 6
click at [263, 81] on button "Países" at bounding box center [256, 83] width 25 height 13
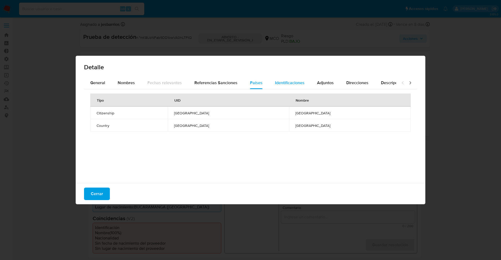
click at [290, 80] on span "Identificaciones" at bounding box center [289, 83] width 29 height 6
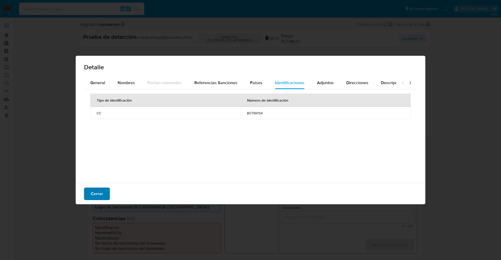
click at [101, 193] on span "Cerrar" at bounding box center [97, 193] width 12 height 11
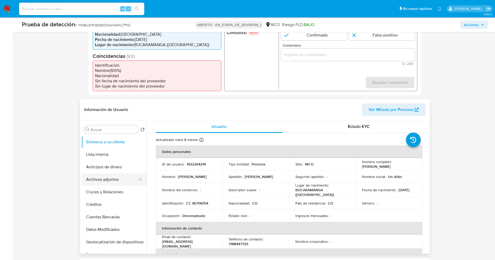
scroll to position [156, 0]
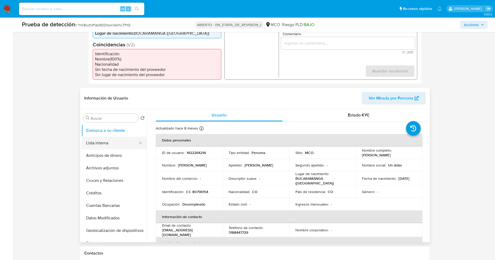
click at [108, 147] on button "Lista interna" at bounding box center [111, 143] width 61 height 13
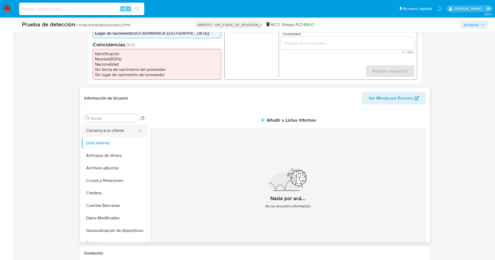
click at [109, 128] on button "Conozca a su cliente" at bounding box center [111, 130] width 61 height 13
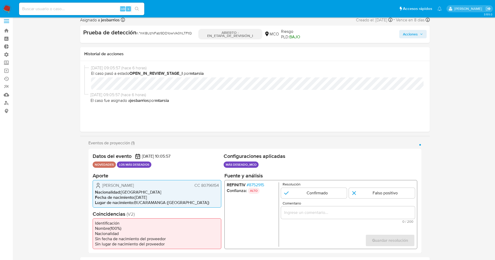
scroll to position [0, 0]
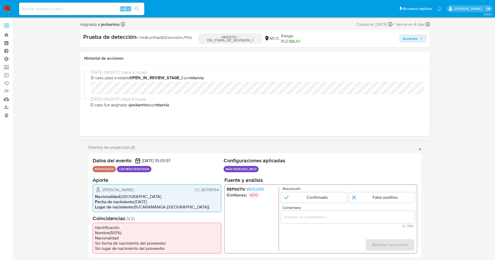
drag, startPoint x: 198, startPoint y: 191, endPoint x: 221, endPoint y: 189, distance: 23.3
click at [221, 189] on div "Datos del evento 25/08/2025 10:05:57 NOVEDADES LOS MÁS DESEADOS Configuraciones…" at bounding box center [254, 205] width 333 height 105
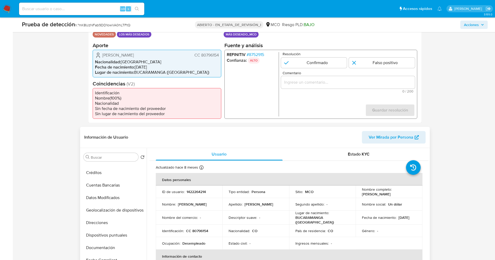
scroll to position [78, 0]
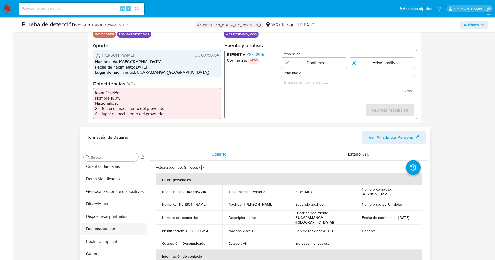
click at [108, 228] on button "Documentación" at bounding box center [111, 229] width 61 height 13
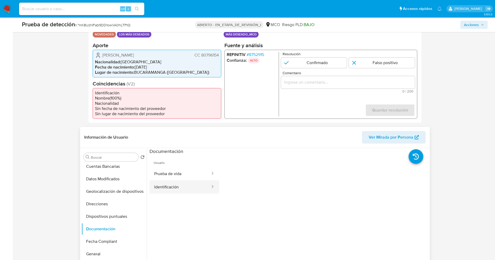
click at [182, 184] on button "Identificación" at bounding box center [179, 186] width 61 height 13
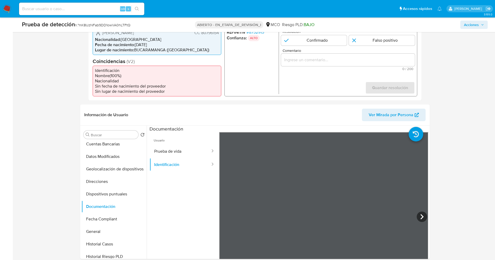
scroll to position [156, 0]
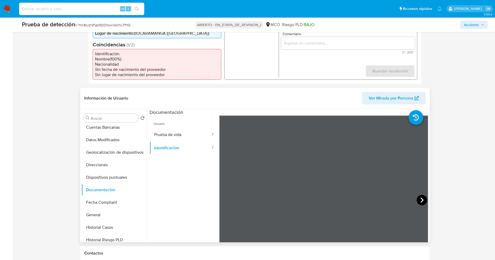
click at [417, 200] on icon at bounding box center [421, 200] width 10 height 10
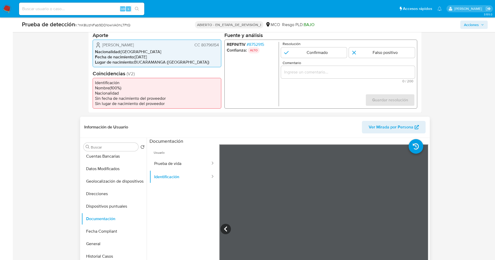
scroll to position [117, 0]
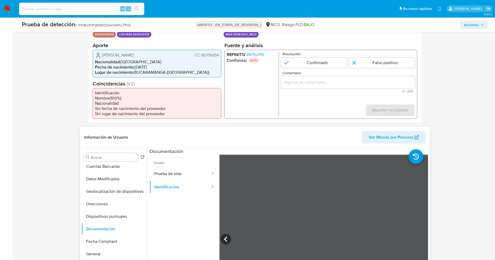
drag, startPoint x: 201, startPoint y: 55, endPoint x: 212, endPoint y: 57, distance: 10.5
click at [221, 56] on div "Datos del evento 25/08/2025 10:05:57 NOVEDADES LOS MÁS DESEADOS Configuraciones…" at bounding box center [254, 71] width 333 height 105
drag, startPoint x: 116, startPoint y: 56, endPoint x: 130, endPoint y: 56, distance: 14.1
click at [130, 56] on font "Julián Sánchez Carvajal" at bounding box center [118, 55] width 32 height 6
drag, startPoint x: 201, startPoint y: 54, endPoint x: 216, endPoint y: 54, distance: 15.9
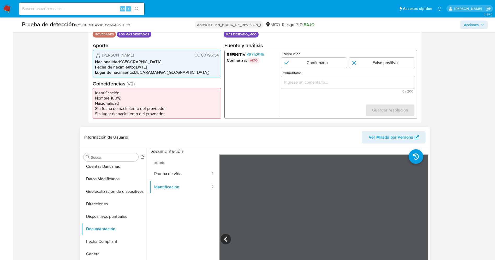
click at [222, 54] on div "Datos del evento 25/08/2025 10:05:57 NOVEDADES LOS MÁS DESEADOS Configuraciones…" at bounding box center [254, 71] width 333 height 105
drag, startPoint x: 98, startPoint y: 56, endPoint x: 138, endPoint y: 55, distance: 40.2
click at [149, 56] on div "Julián Sánchez Carvajal CC 80796154" at bounding box center [157, 55] width 124 height 6
drag, startPoint x: 200, startPoint y: 54, endPoint x: 219, endPoint y: 56, distance: 19.6
click at [219, 56] on div "Julián Sánchez Carvajal CC 80796154 Nacionalidad : Colombia Fecha de nacimiento…" at bounding box center [157, 64] width 129 height 28
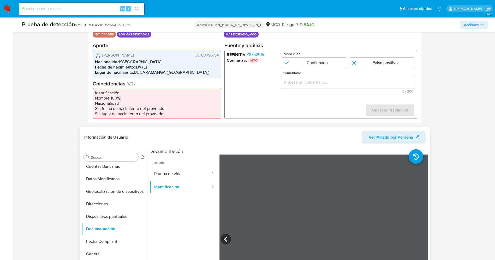
drag, startPoint x: 103, startPoint y: 54, endPoint x: 130, endPoint y: 50, distance: 27.1
click at [151, 52] on div "Julián Sánchez Carvajal CC 80796154" at bounding box center [157, 55] width 124 height 6
drag, startPoint x: 136, startPoint y: 54, endPoint x: 117, endPoint y: 57, distance: 19.6
click at [134, 54] on font "Julián Sánchez Carvajal" at bounding box center [118, 55] width 32 height 6
click at [104, 57] on font "Julián Sánchez Carvajal" at bounding box center [118, 55] width 32 height 6
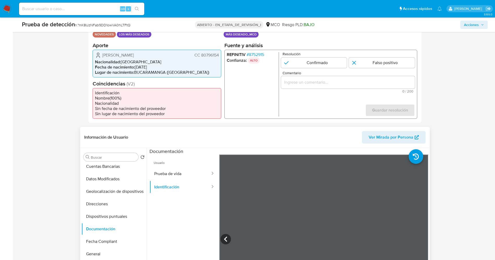
drag, startPoint x: 102, startPoint y: 57, endPoint x: 219, endPoint y: 56, distance: 116.6
click at [219, 56] on div "Julián Sánchez Carvajal CC 80796154" at bounding box center [157, 55] width 124 height 6
click at [256, 52] on font "8752915" at bounding box center [256, 54] width 15 height 6
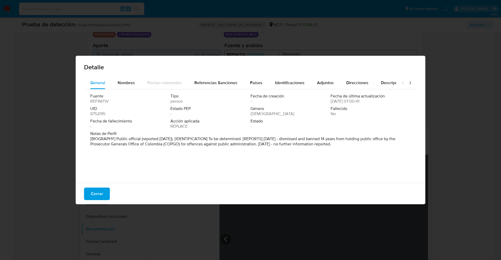
click at [100, 191] on font "Cerrar" at bounding box center [97, 194] width 12 height 13
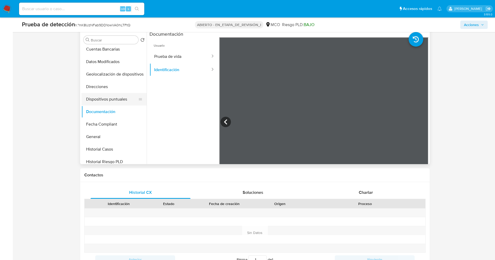
scroll to position [220, 0]
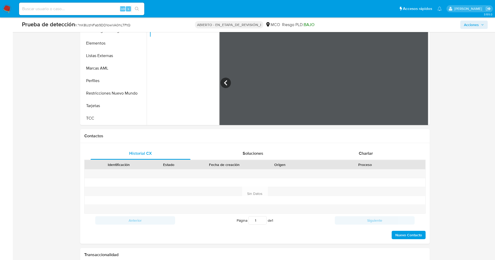
drag, startPoint x: 116, startPoint y: 92, endPoint x: 62, endPoint y: 103, distance: 54.3
click at [116, 92] on button "Restricciones Nuevo Mundo" at bounding box center [113, 93] width 65 height 13
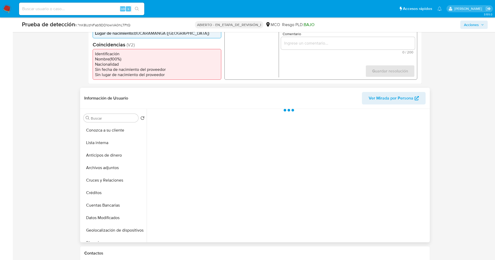
scroll to position [0, 0]
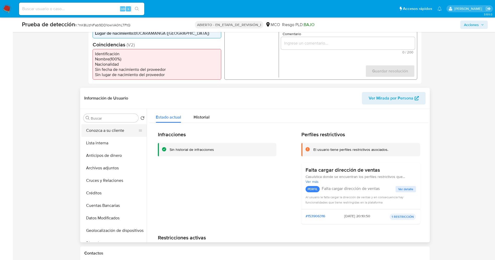
click at [107, 130] on button "Conozca a su cliente" at bounding box center [111, 130] width 61 height 13
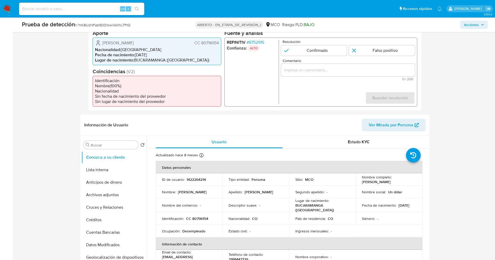
scroll to position [117, 0]
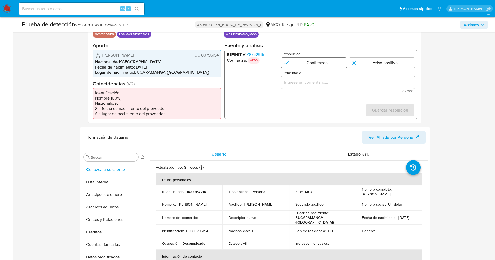
click at [307, 61] on input "1 de 1" at bounding box center [314, 62] width 66 height 10
radio input "true"
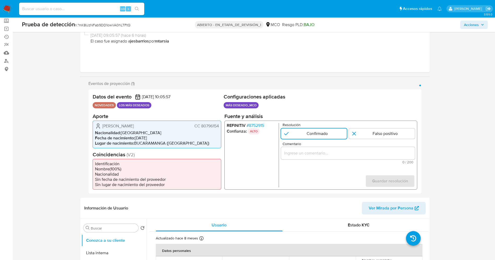
scroll to position [39, 0]
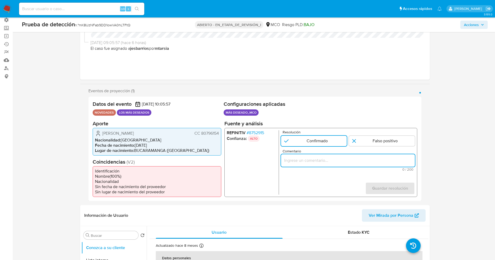
click at [302, 161] on input "Comentario" at bounding box center [348, 160] width 134 height 7
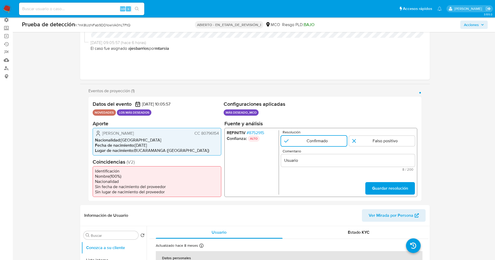
drag, startPoint x: 101, startPoint y: 134, endPoint x: 208, endPoint y: 132, distance: 106.4
click at [219, 135] on div "Julián Sánchez Carvajal CC 80796154 Nacionalidad : Colombia Fecha de nacimiento…" at bounding box center [157, 142] width 129 height 28
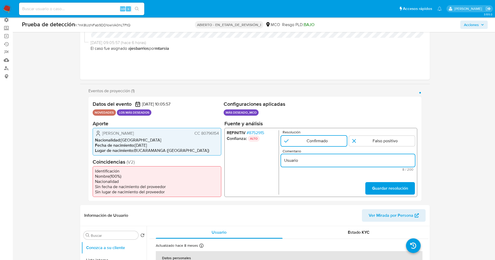
click at [305, 161] on input "Usuario" at bounding box center [348, 160] width 134 height 7
paste input "Julián Sánchez Carvajal CC 80796154"
type input "Usuario Julián Sánchez Carvajal CC 80796154 permanece listado por Procuraduria."
click at [402, 192] on span "Guardar resolución" at bounding box center [390, 188] width 36 height 11
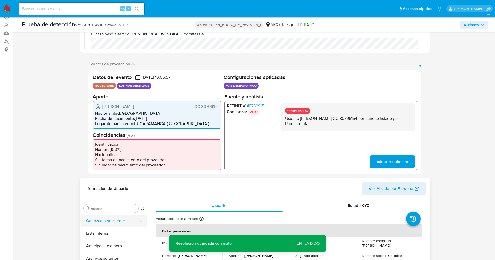
scroll to position [78, 0]
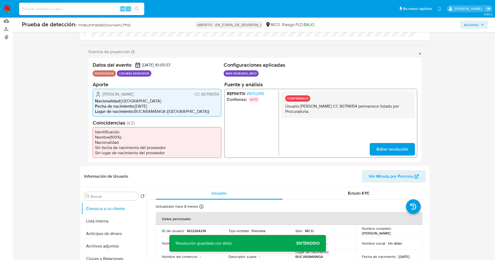
drag, startPoint x: 286, startPoint y: 106, endPoint x: 324, endPoint y: 112, distance: 39.2
click at [325, 113] on div "CONFIRMADO Usuario Julián Sánchez Carvajal CC 80796154 permanece listado por Pr…" at bounding box center [348, 104] width 134 height 27
drag, startPoint x: 107, startPoint y: 227, endPoint x: 110, endPoint y: 225, distance: 2.8
click at [109, 226] on button "Lista interna" at bounding box center [111, 221] width 61 height 13
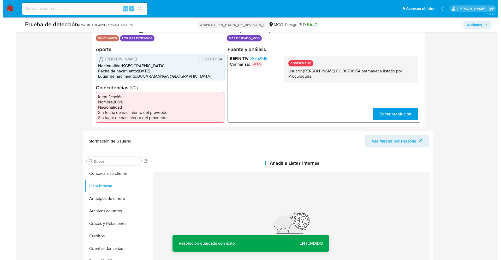
scroll to position [156, 0]
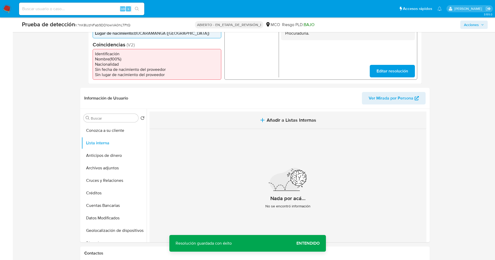
click at [293, 119] on font "Añadir a Listas Internas" at bounding box center [292, 120] width 50 height 7
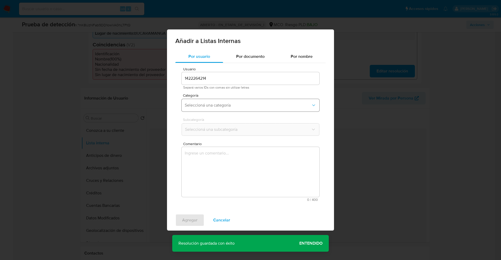
click at [218, 111] on button "Seleccioná una categoría" at bounding box center [251, 105] width 138 height 13
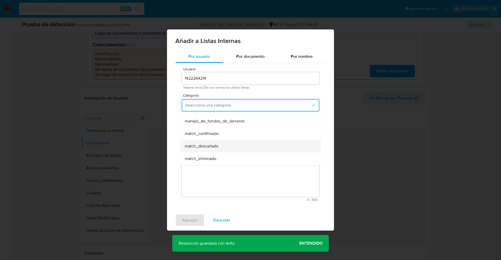
scroll to position [39, 0]
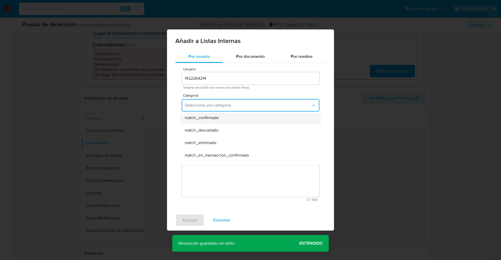
click at [226, 120] on div "match_confirmado" at bounding box center [249, 118] width 128 height 13
click at [228, 128] on span "Seleccioná una subcategoría" at bounding box center [248, 129] width 126 height 5
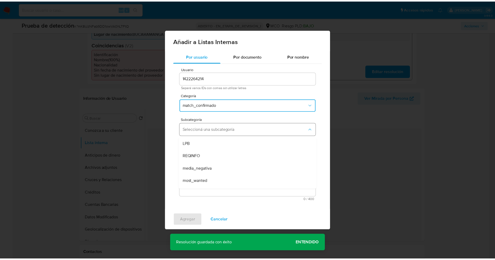
scroll to position [35, 0]
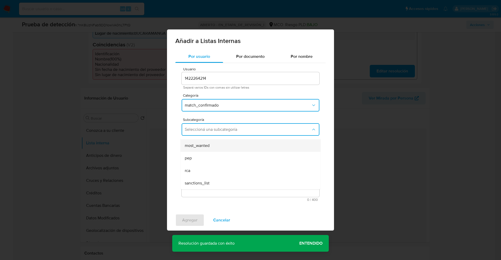
click at [207, 151] on div "most_wanted" at bounding box center [249, 146] width 128 height 13
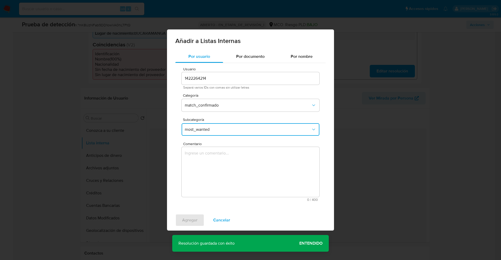
click at [208, 169] on textarea "Comentario" at bounding box center [251, 172] width 138 height 50
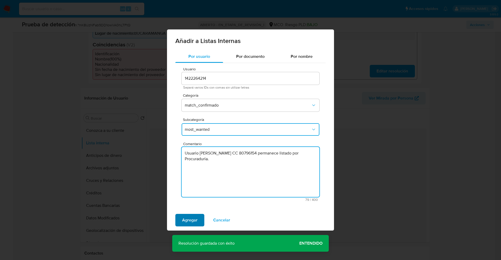
type textarea "Usuario Julián Sánchez Carvajal CC 80796154 permanece listado por Procuraduria."
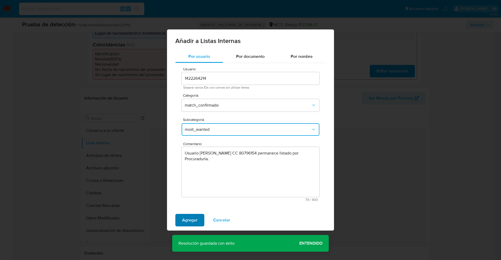
click at [192, 223] on span "Agregar" at bounding box center [189, 220] width 15 height 11
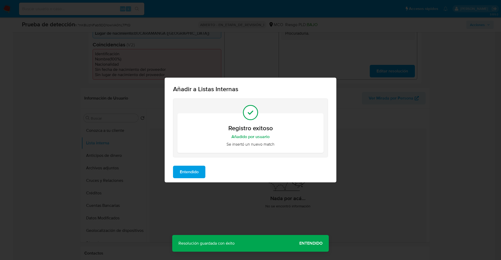
click at [194, 174] on span "Entendido" at bounding box center [189, 171] width 19 height 11
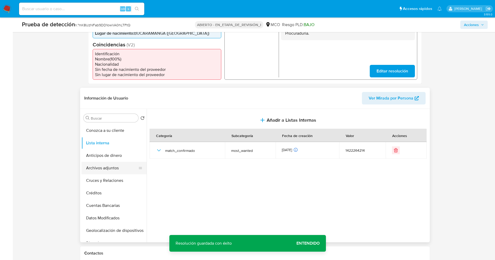
click at [112, 171] on button "Archivos adjuntos" at bounding box center [111, 168] width 61 height 13
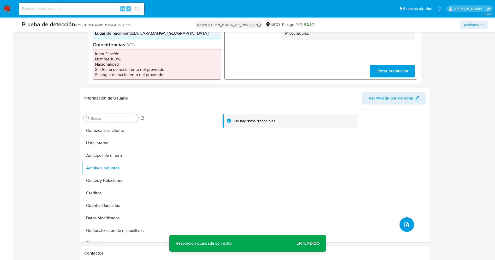
click at [406, 223] on icon "subir archivo" at bounding box center [406, 224] width 4 height 5
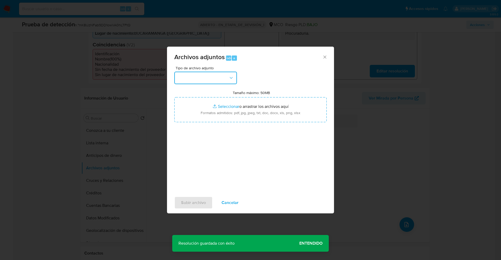
click at [205, 76] on button "button" at bounding box center [205, 78] width 63 height 13
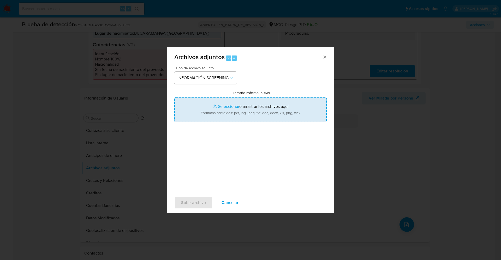
type input "C:\fakepath\Consulta de Procesos por Nombre o Razón Social- Consejo Superior de…"
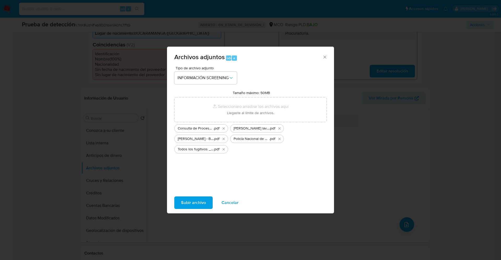
click at [196, 205] on span "Subir archivo" at bounding box center [193, 202] width 25 height 11
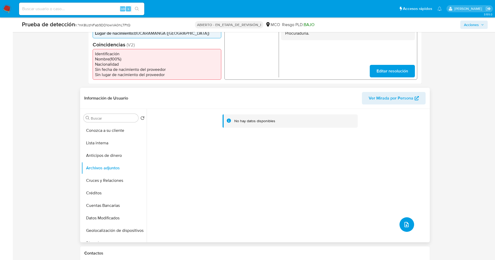
click at [407, 223] on icon "subir archivo" at bounding box center [406, 225] width 6 height 6
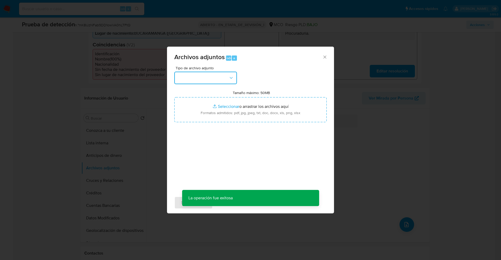
click at [205, 81] on button "button" at bounding box center [205, 78] width 63 height 13
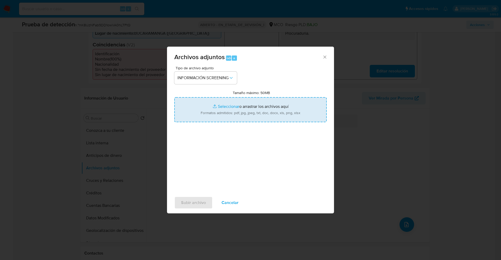
type input "C:\fakepath\Fugitives FBI.pdf"
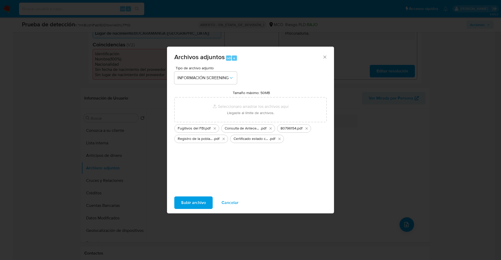
click at [194, 205] on font "Subir archivo" at bounding box center [193, 203] width 25 height 13
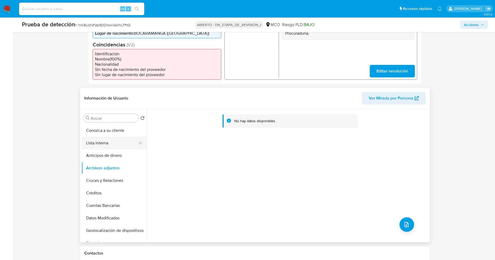
click at [104, 141] on button "Lista interna" at bounding box center [111, 143] width 61 height 13
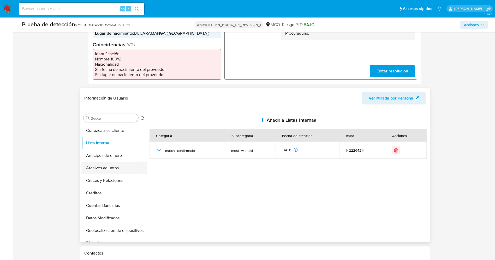
click at [106, 168] on button "Archivos adjuntos" at bounding box center [111, 168] width 61 height 13
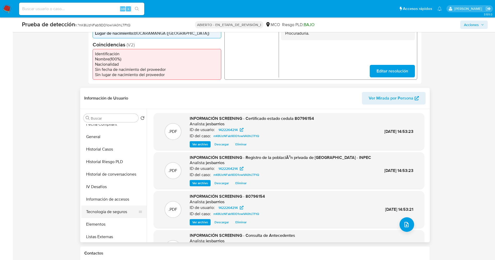
scroll to position [220, 0]
click at [110, 208] on button "Restricciones Nuevo Mundo" at bounding box center [111, 210] width 61 height 13
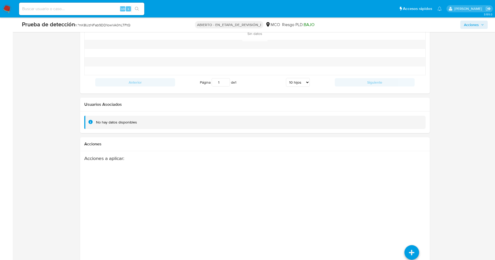
scroll to position [742, 0]
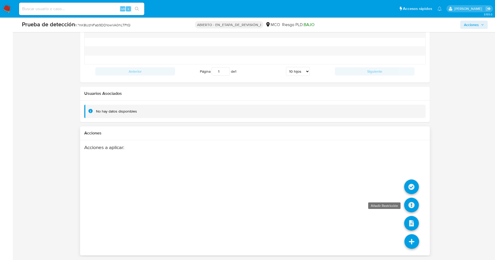
click at [409, 204] on icon at bounding box center [411, 205] width 15 height 15
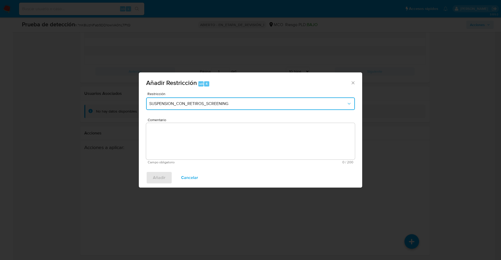
click at [243, 104] on span "SUSPENSION_CON_RETIROS_SCREENING" at bounding box center [247, 103] width 197 height 5
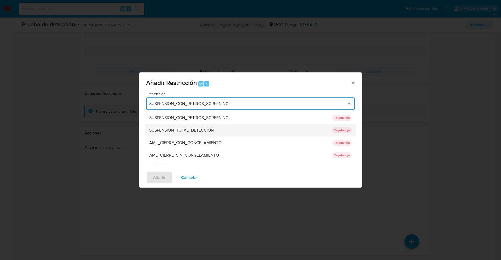
click at [206, 131] on font "SUSPENSIÓN_TOTAL_DETECCIÓN" at bounding box center [181, 130] width 64 height 6
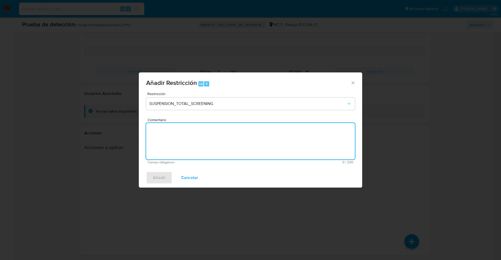
click at [298, 152] on textarea "Comentario" at bounding box center [250, 141] width 209 height 37
type textarea "Se añade suspensión total al tratarse de un caso confirmado."
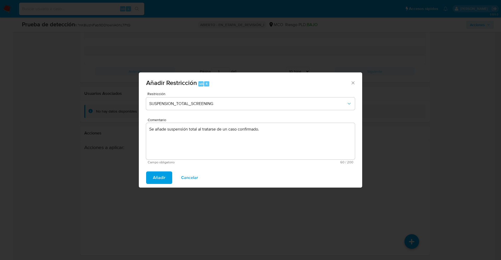
click at [161, 177] on span "Añadir" at bounding box center [159, 177] width 13 height 11
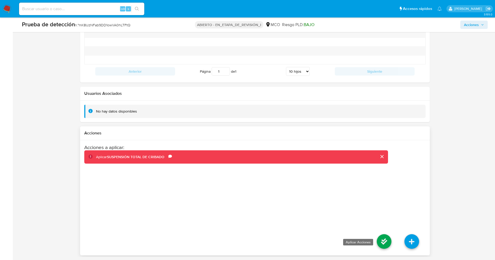
click at [387, 244] on icon at bounding box center [384, 241] width 15 height 15
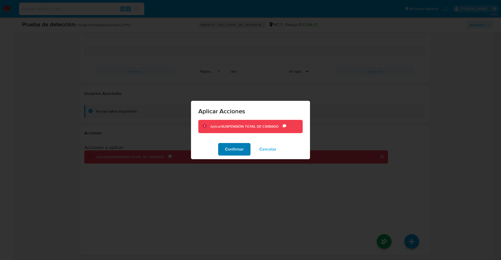
click at [228, 148] on font "Confirmar" at bounding box center [234, 149] width 19 height 13
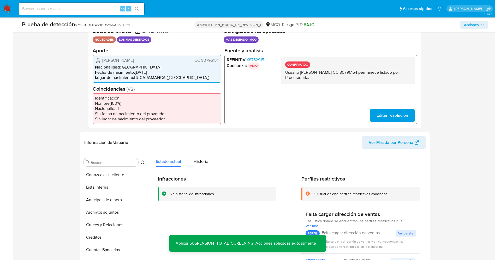
scroll to position [156, 0]
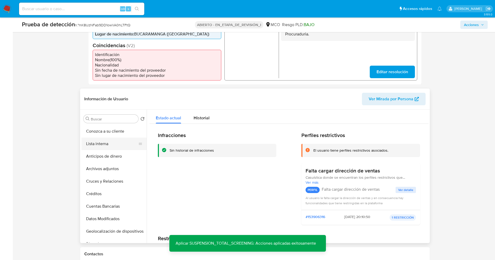
click at [98, 145] on button "Lista interna" at bounding box center [111, 144] width 61 height 13
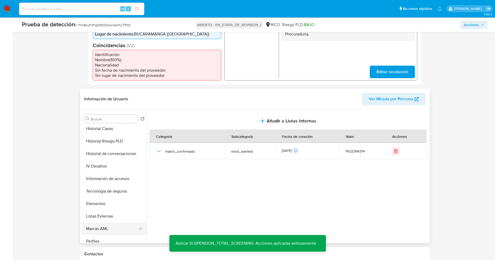
scroll to position [196, 0]
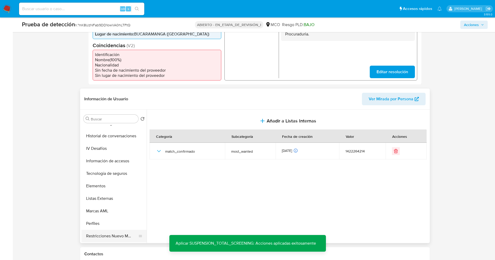
click at [111, 238] on button "Restricciones Nuevo Mundo" at bounding box center [111, 236] width 61 height 13
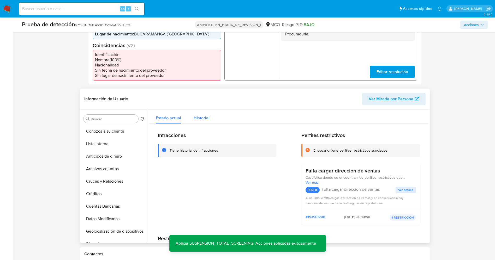
scroll to position [38, 0]
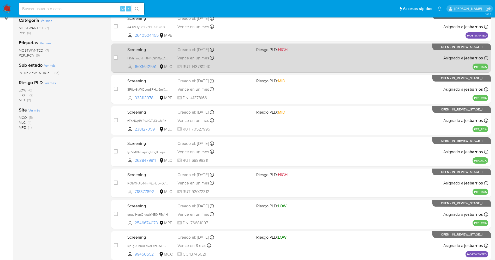
scroll to position [152, 0]
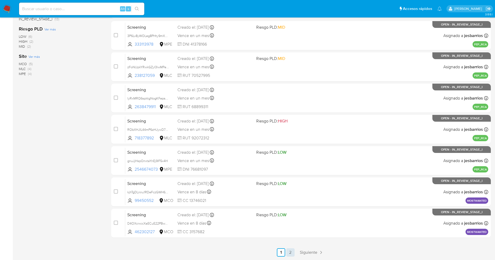
click at [289, 253] on link "2" at bounding box center [290, 253] width 8 height 8
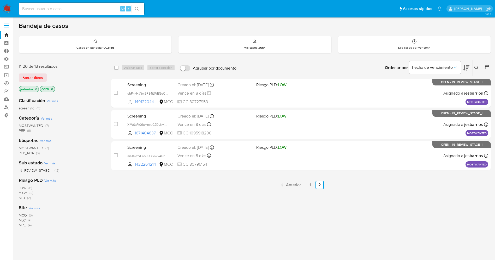
click at [8, 9] on img at bounding box center [7, 8] width 9 height 9
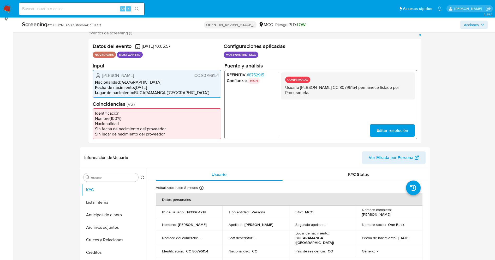
scroll to position [117, 0]
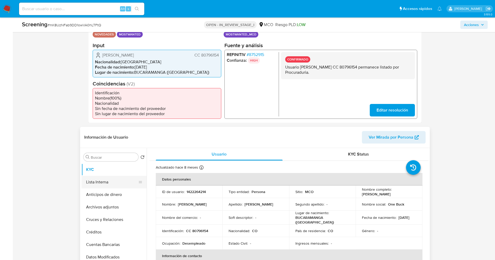
select select "10"
click at [93, 179] on button "Lista Interna" at bounding box center [111, 182] width 61 height 13
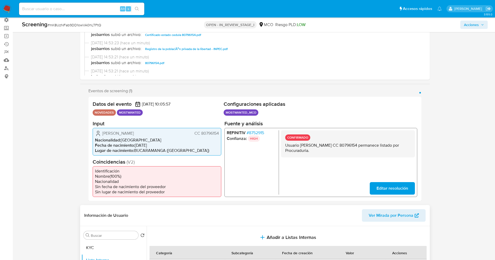
scroll to position [0, 0]
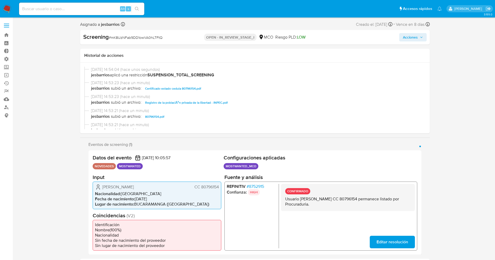
click at [424, 37] on button "Acciones" at bounding box center [412, 37] width 27 height 8
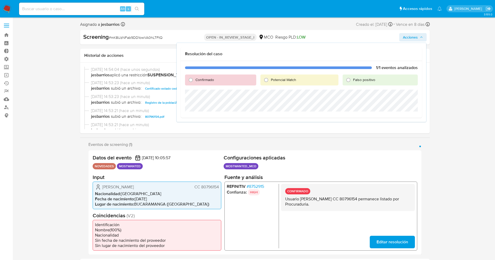
click at [284, 82] on span "Potencial Match" at bounding box center [283, 79] width 25 height 5
click at [270, 82] on input "Potencial Match" at bounding box center [266, 80] width 8 height 8
radio input "true"
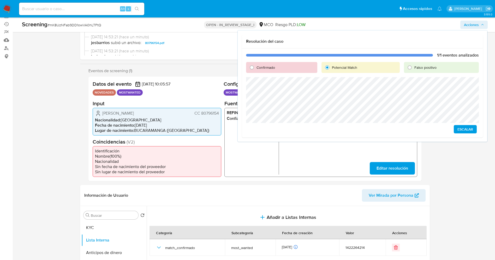
scroll to position [117, 0]
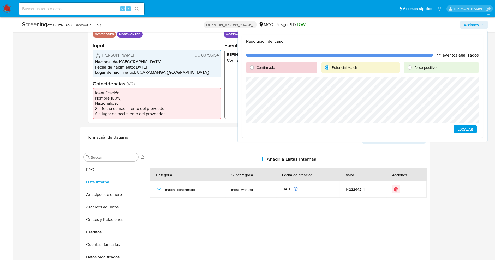
click at [459, 128] on span "Escalar" at bounding box center [465, 129] width 16 height 7
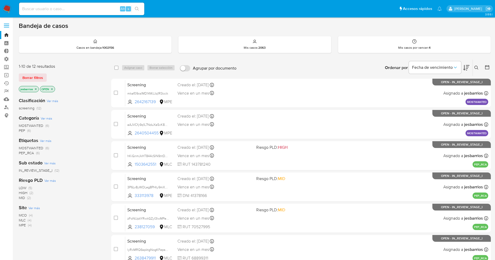
click at [40, 148] on span "MOSTWANTED" at bounding box center [31, 148] width 25 height 5
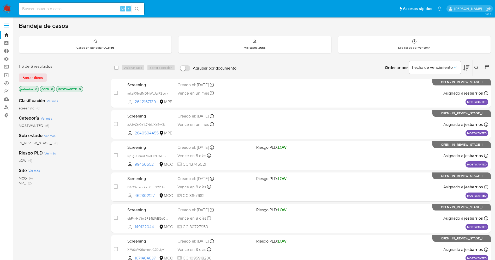
click at [80, 90] on icon "close-filter" at bounding box center [79, 89] width 3 height 3
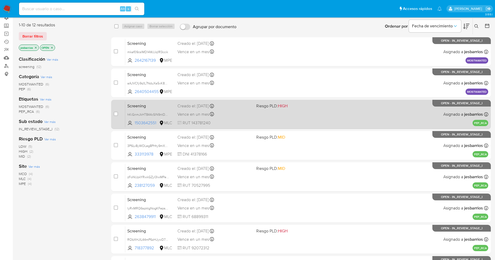
scroll to position [152, 0]
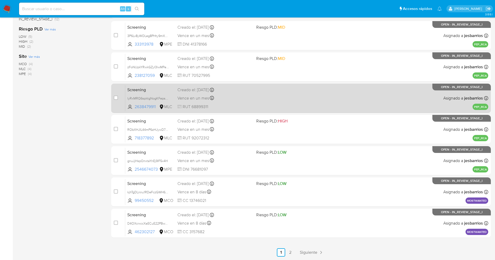
click at [292, 253] on link "2" at bounding box center [290, 253] width 8 height 8
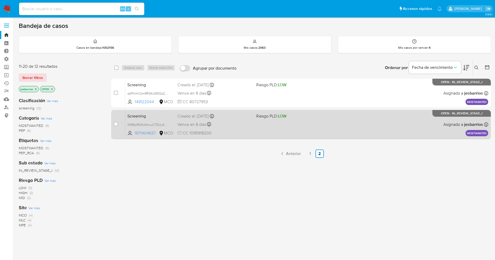
click at [256, 130] on div "Screening XlW6uRt01oHnxuC7DUyKCymD 1671404637 MCO Riesgo PLD: LOW Creado el: [D…" at bounding box center [306, 124] width 363 height 26
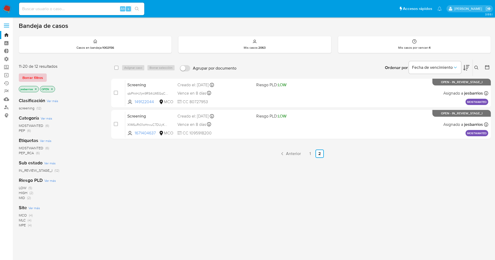
click at [39, 78] on span "Borrar filtros" at bounding box center [32, 77] width 21 height 7
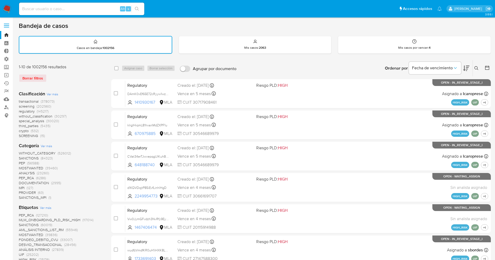
click at [44, 207] on span "Ver más" at bounding box center [45, 207] width 11 height 5
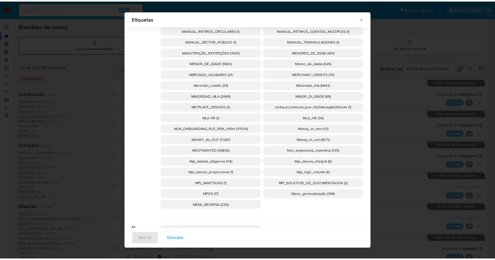
scroll to position [1913, 0]
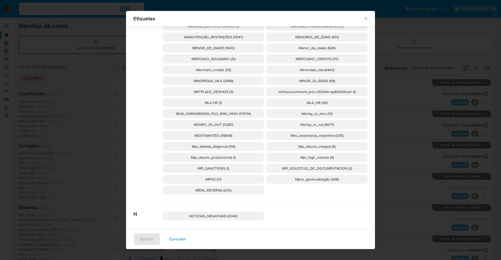
click at [234, 134] on p "MOSTWANTED (39836)" at bounding box center [212, 135] width 101 height 9
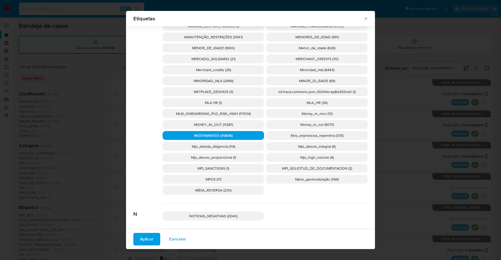
click at [146, 240] on span "Aplicar" at bounding box center [146, 239] width 13 height 11
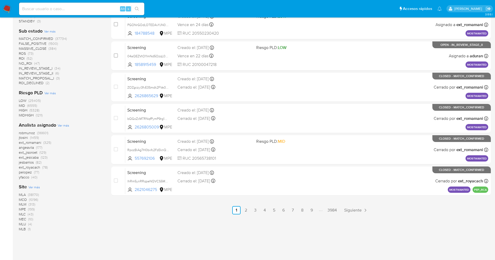
click at [26, 200] on span "MCO" at bounding box center [23, 199] width 8 height 5
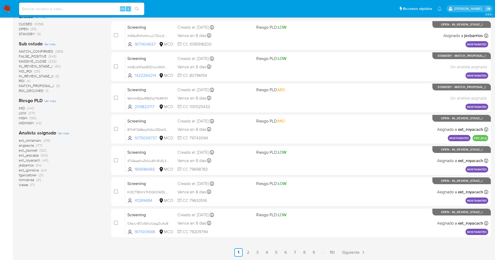
scroll to position [113, 0]
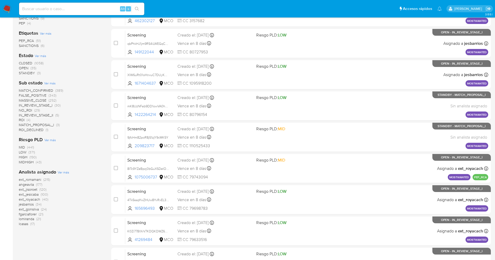
click at [47, 124] on span "MATCH_PROPOSAL_I" at bounding box center [36, 124] width 35 height 5
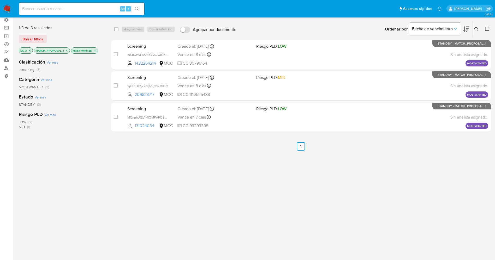
scroll to position [39, 0]
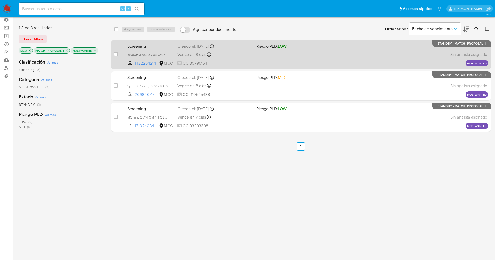
click at [234, 56] on div "Vence en 8 días Vence el [DATE] 07:05:57" at bounding box center [214, 54] width 75 height 7
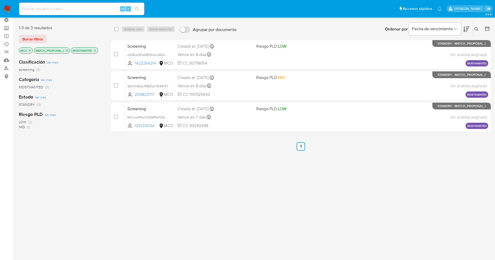
drag, startPoint x: 6, startPoint y: 8, endPoint x: 9, endPoint y: 7, distance: 3.1
click at [6, 8] on img at bounding box center [7, 8] width 9 height 9
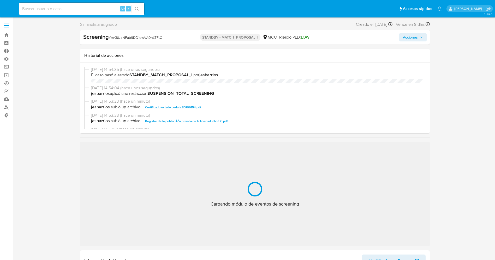
select select "10"
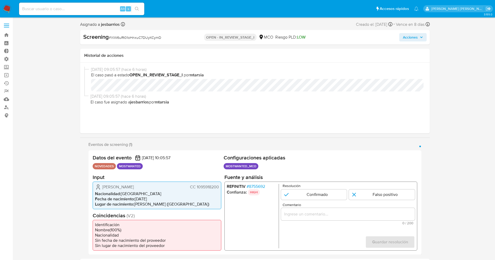
select select "10"
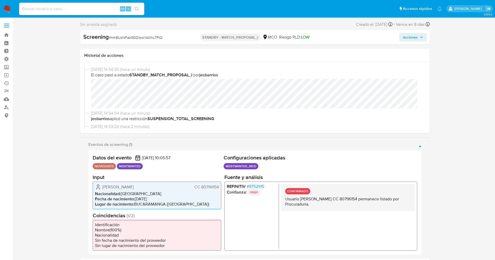
select select "10"
drag, startPoint x: 111, startPoint y: 38, endPoint x: 165, endPoint y: 37, distance: 53.7
click at [165, 37] on div "Screening # mK8UzNFab9DD1owVA0hLTFtQ" at bounding box center [139, 37] width 112 height 8
copy span "mK8UzNFab9DD1owVA0hLTFtQ"
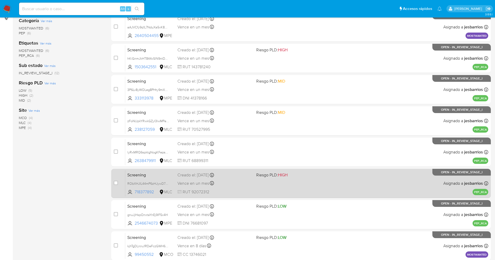
scroll to position [152, 0]
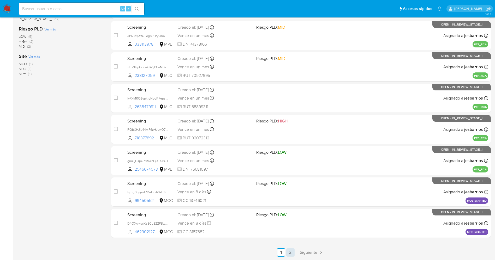
click at [291, 254] on link "2" at bounding box center [290, 253] width 8 height 8
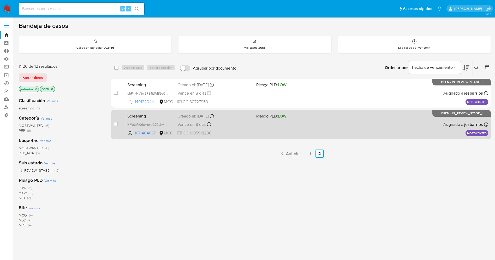
click at [243, 122] on div "Vence en 8 días Vence el [DATE] 07:05:58" at bounding box center [214, 124] width 75 height 7
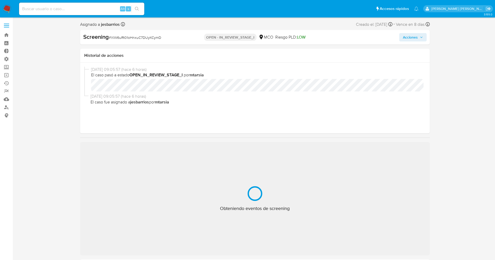
select select "10"
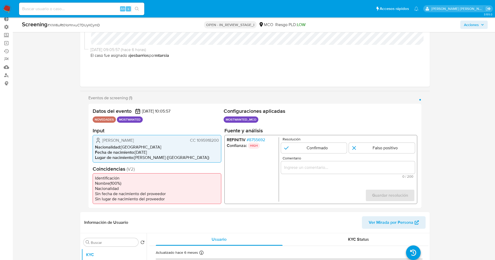
scroll to position [39, 0]
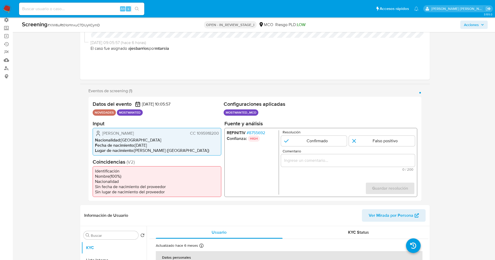
click at [262, 132] on span "# 8755692" at bounding box center [255, 132] width 19 height 5
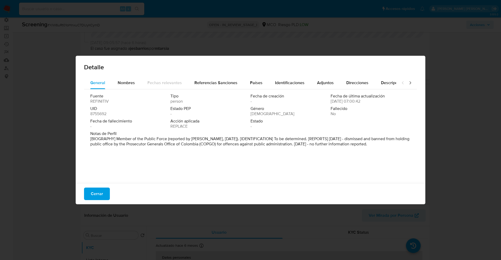
click at [108, 197] on button "Cerrar" at bounding box center [97, 194] width 26 height 13
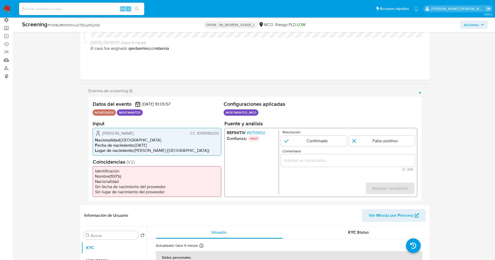
drag, startPoint x: 195, startPoint y: 133, endPoint x: 220, endPoint y: 135, distance: 25.1
click at [220, 135] on div "[PERSON_NAME] [PERSON_NAME] 1095918200 Nacionalidad : Colombia Fecha de nacimie…" at bounding box center [157, 142] width 129 height 28
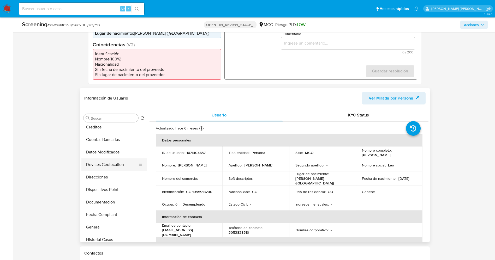
scroll to position [78, 0]
click at [106, 189] on button "Documentación" at bounding box center [111, 190] width 61 height 13
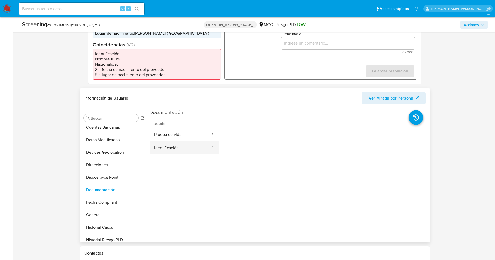
click at [187, 152] on button "Identificación" at bounding box center [179, 147] width 61 height 13
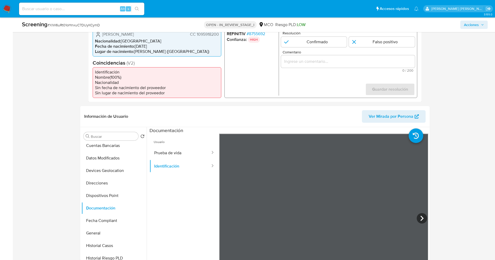
scroll to position [156, 0]
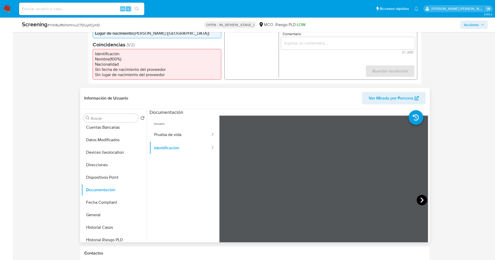
click at [417, 201] on icon at bounding box center [421, 200] width 10 height 10
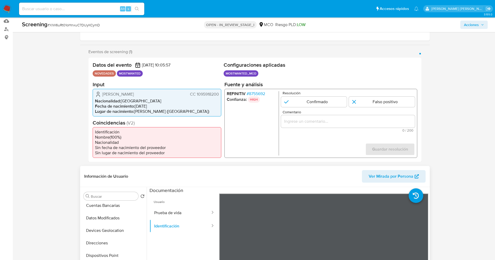
scroll to position [117, 0]
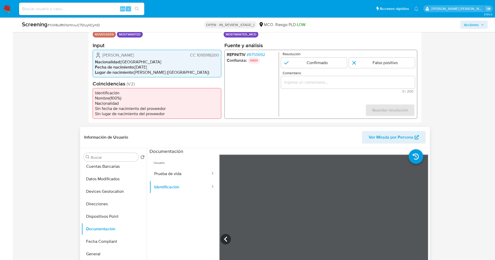
drag, startPoint x: 196, startPoint y: 55, endPoint x: 218, endPoint y: 56, distance: 21.7
click at [223, 58] on div "Datos del evento [DATE] 10:05:57 NOVEDADES MOSTWANTED Configuraciones aplicadas…" at bounding box center [254, 71] width 333 height 105
click at [216, 55] on span "CC 1095918200" at bounding box center [204, 54] width 29 height 5
drag, startPoint x: 196, startPoint y: 56, endPoint x: 217, endPoint y: 56, distance: 20.9
click at [218, 57] on span "CC 1095918200" at bounding box center [204, 54] width 29 height 5
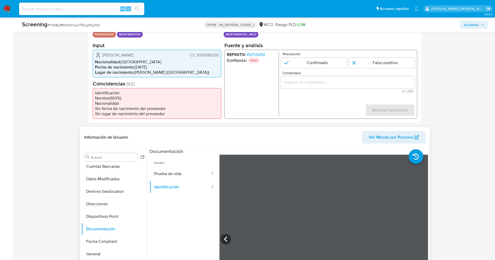
drag, startPoint x: 116, startPoint y: 55, endPoint x: 131, endPoint y: 55, distance: 15.4
click at [131, 55] on span "[PERSON_NAME]" at bounding box center [118, 54] width 32 height 5
drag, startPoint x: 196, startPoint y: 55, endPoint x: 215, endPoint y: 54, distance: 19.3
click at [219, 54] on div "[PERSON_NAME] [PERSON_NAME] 1095918200 Nacionalidad : Colombia Fecha de nacimie…" at bounding box center [157, 64] width 129 height 28
